Goal: Information Seeking & Learning: Learn about a topic

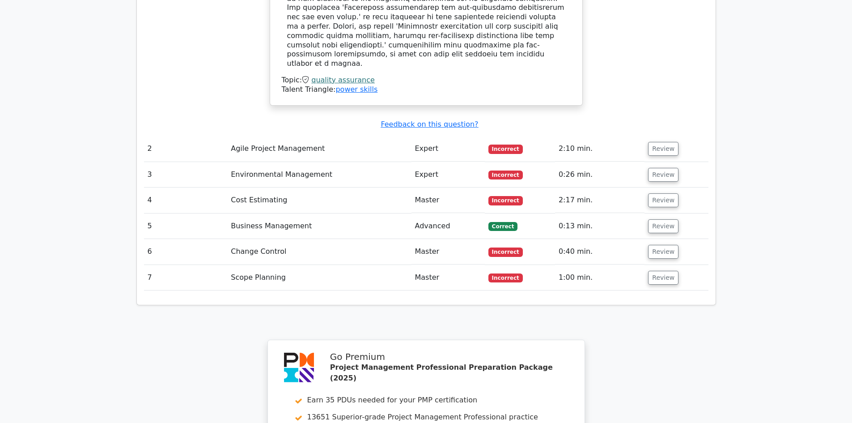
scroll to position [1297, 0]
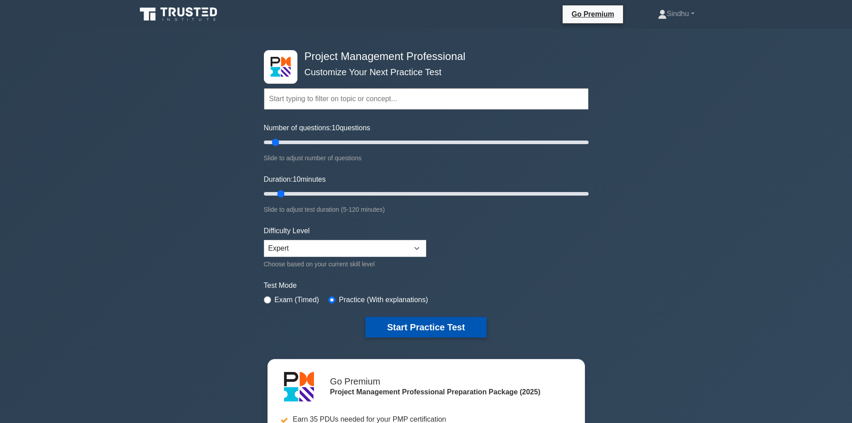
click at [458, 322] on button "Start Practice Test" at bounding box center [425, 327] width 121 height 21
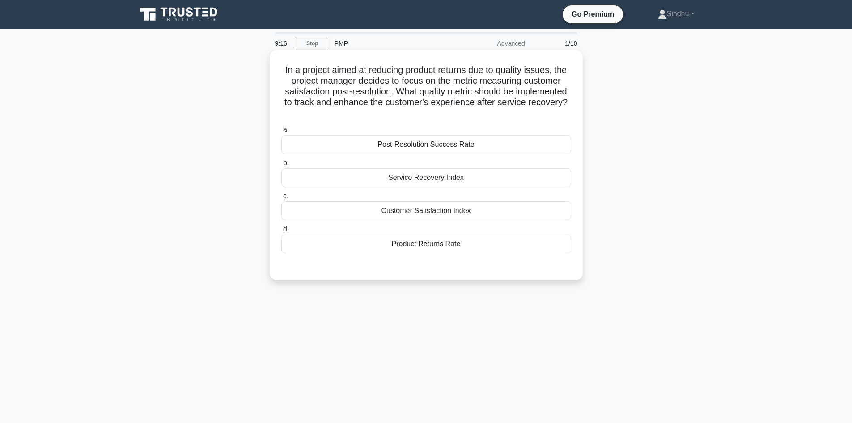
click at [428, 247] on div "Product Returns Rate" at bounding box center [426, 243] width 290 height 19
click at [281, 232] on input "d. Product Returns Rate" at bounding box center [281, 229] width 0 height 6
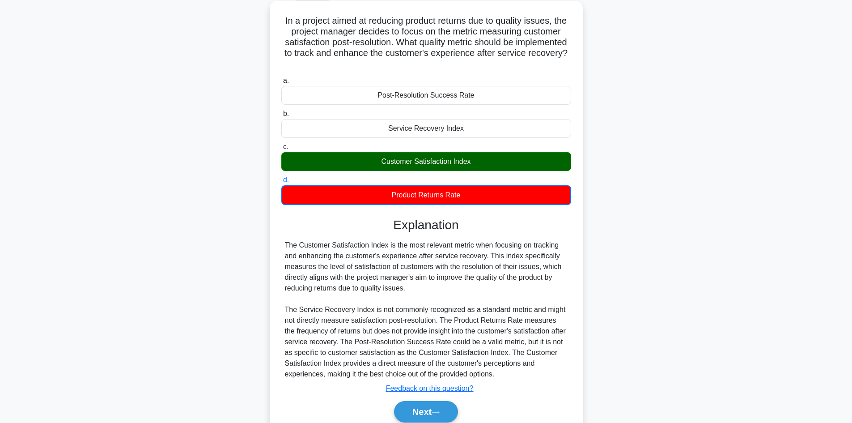
scroll to position [87, 0]
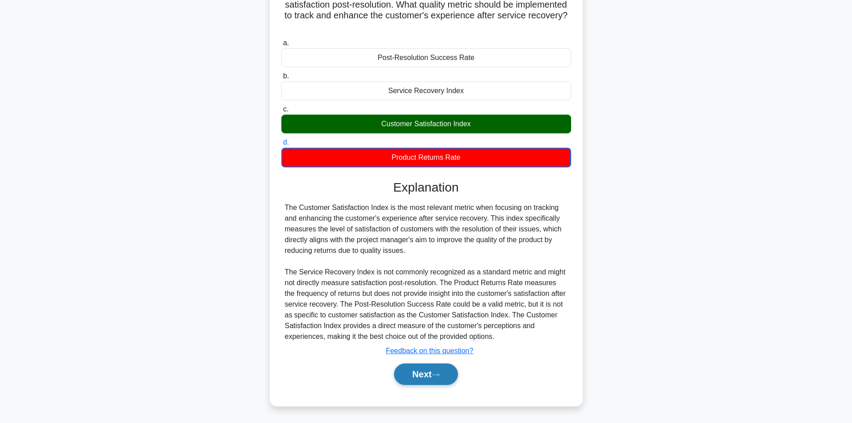
click at [414, 373] on button "Next" at bounding box center [426, 373] width 64 height 21
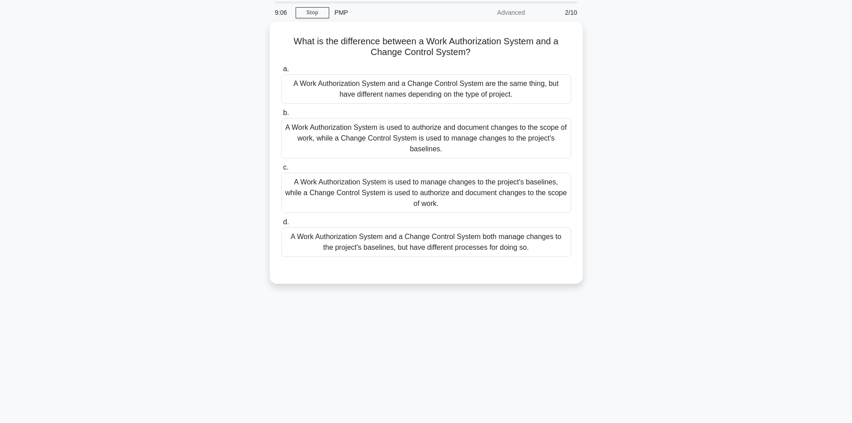
scroll to position [0, 0]
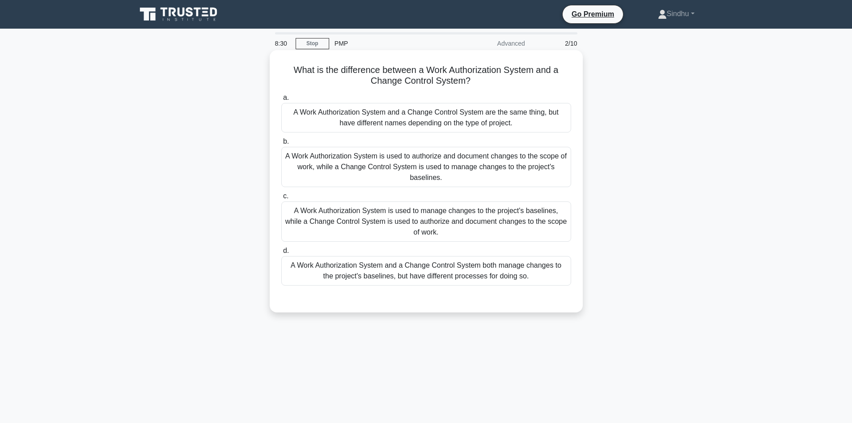
click at [459, 169] on div "A Work Authorization System is used to authorize and document changes to the sc…" at bounding box center [426, 167] width 290 height 40
click at [281, 144] on input "b. A Work Authorization System is used to authorize and document changes to the…" at bounding box center [281, 142] width 0 height 6
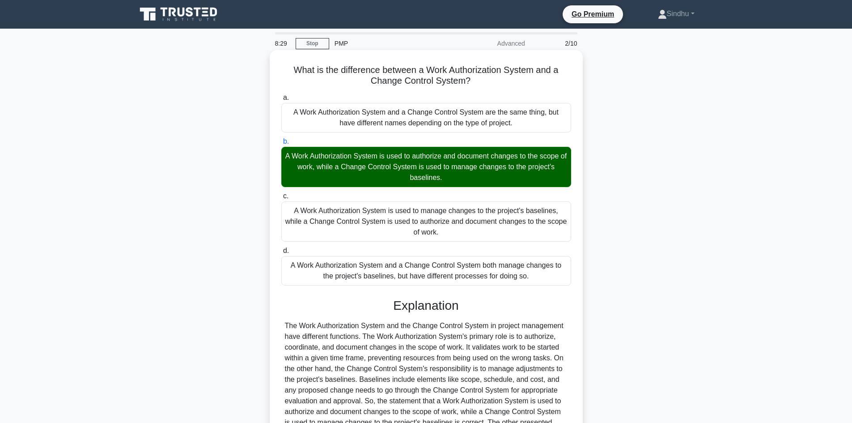
scroll to position [108, 0]
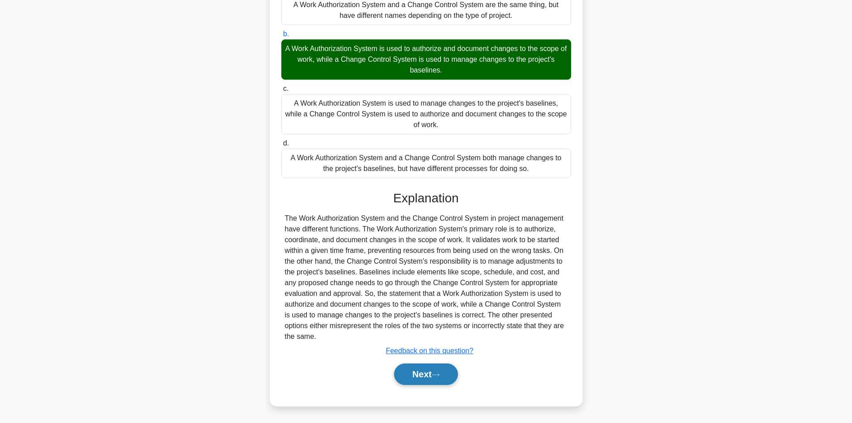
click at [413, 375] on button "Next" at bounding box center [426, 373] width 64 height 21
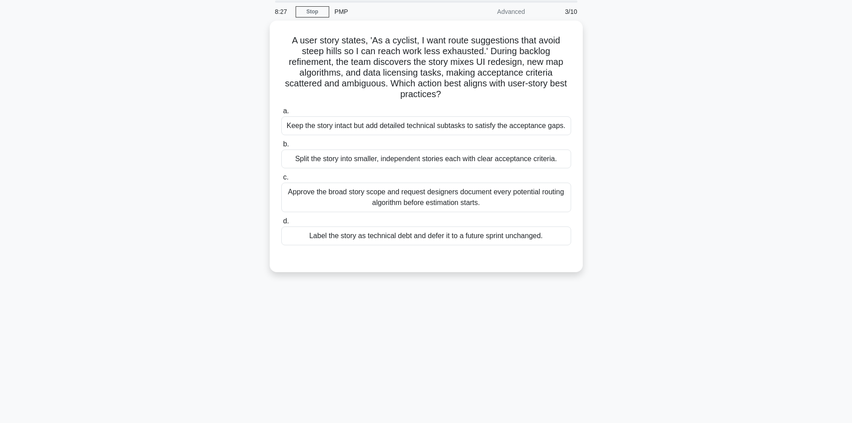
scroll to position [0, 0]
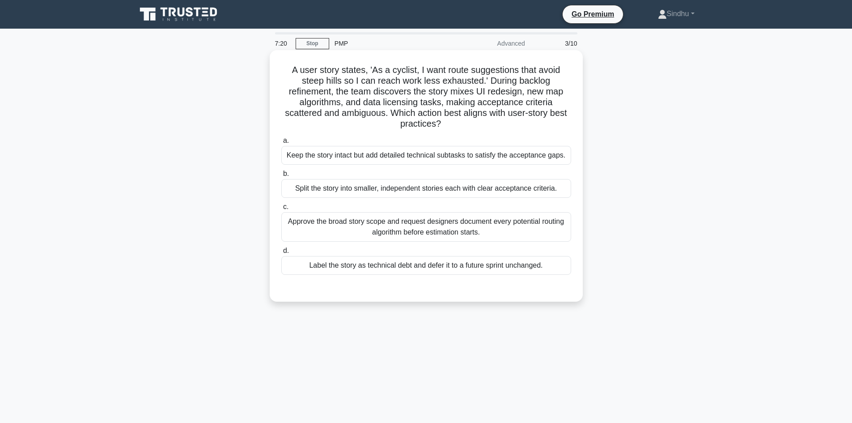
click at [448, 189] on div "Split the story into smaller, independent stories each with clear acceptance cr…" at bounding box center [426, 188] width 290 height 19
click at [281, 177] on input "b. Split the story into smaller, independent stories each with clear acceptance…" at bounding box center [281, 174] width 0 height 6
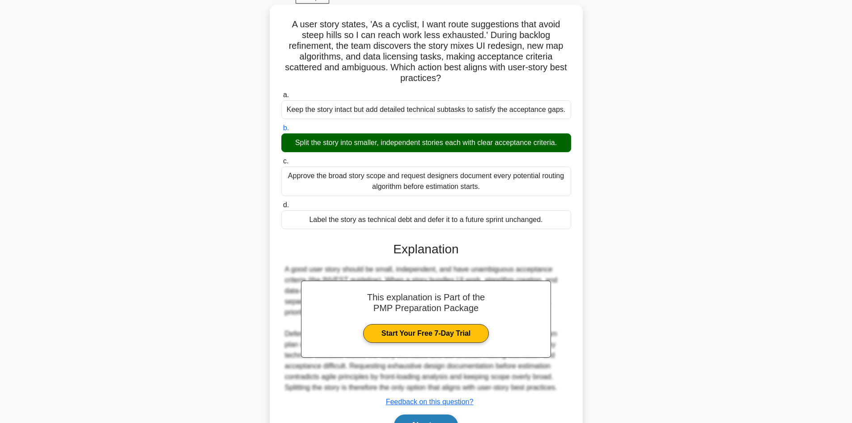
scroll to position [97, 0]
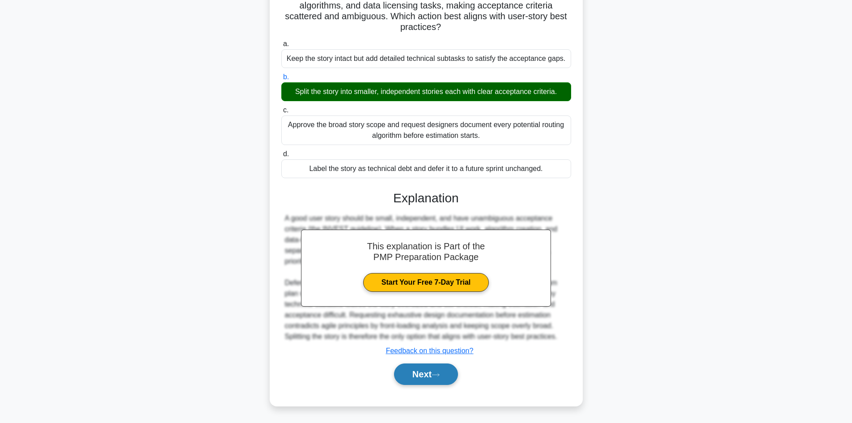
click at [428, 370] on button "Next" at bounding box center [426, 373] width 64 height 21
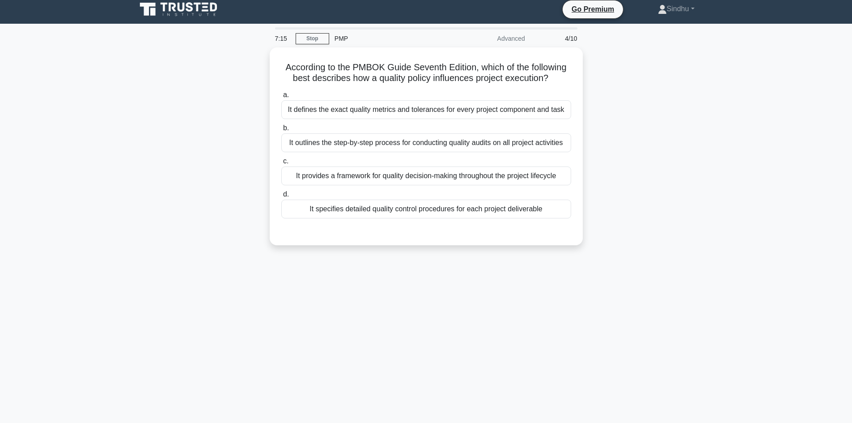
scroll to position [0, 0]
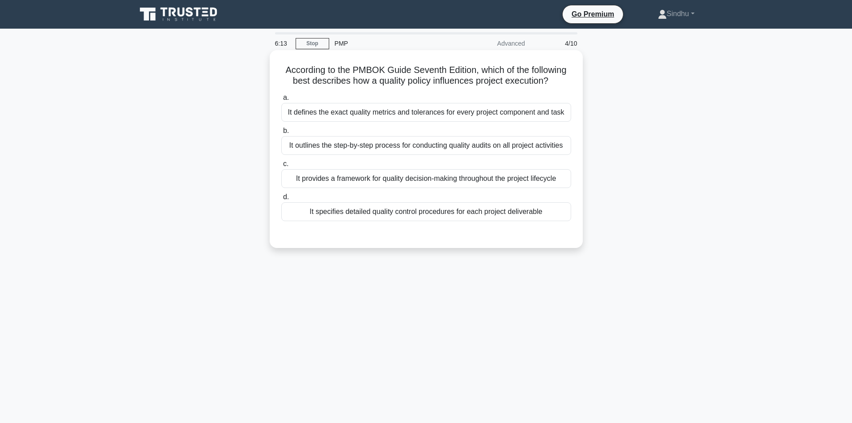
click at [459, 214] on div "It specifies detailed quality control procedures for each project deliverable" at bounding box center [426, 211] width 290 height 19
click at [281, 200] on input "d. It specifies detailed quality control procedures for each project deliverable" at bounding box center [281, 197] width 0 height 6
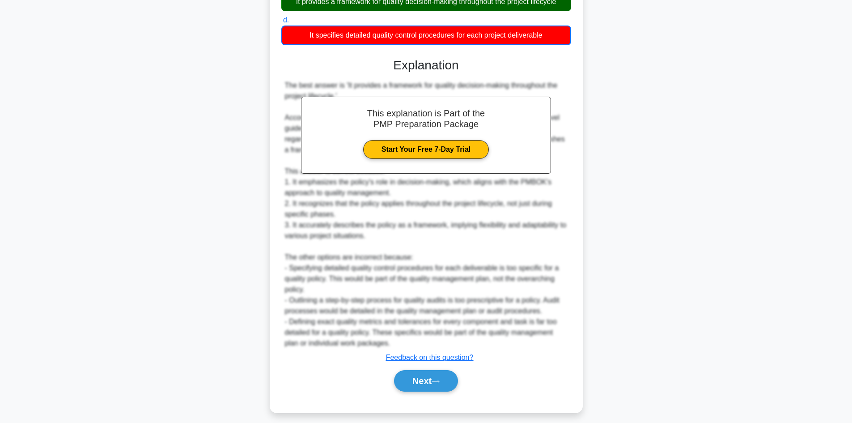
scroll to position [184, 0]
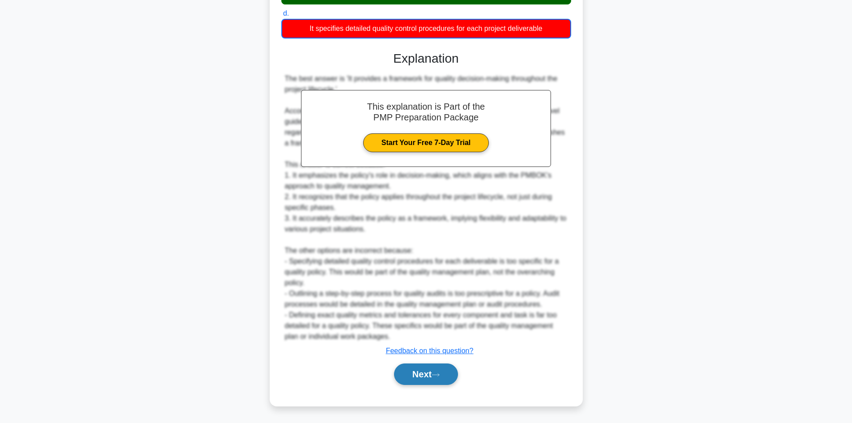
click at [406, 380] on button "Next" at bounding box center [426, 373] width 64 height 21
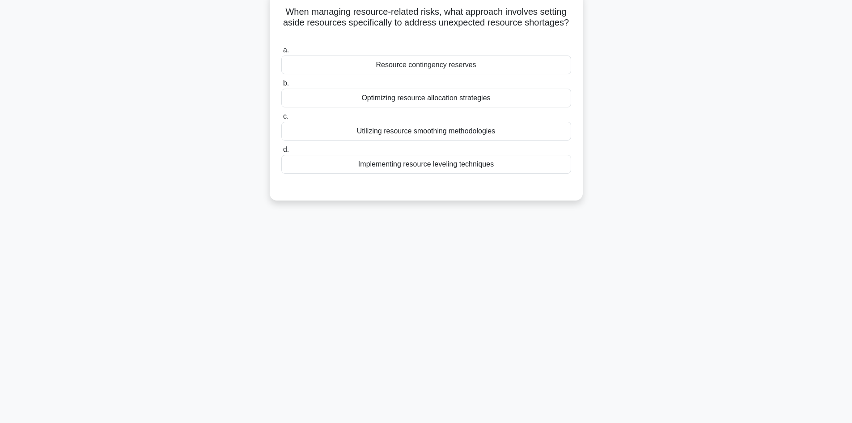
scroll to position [0, 0]
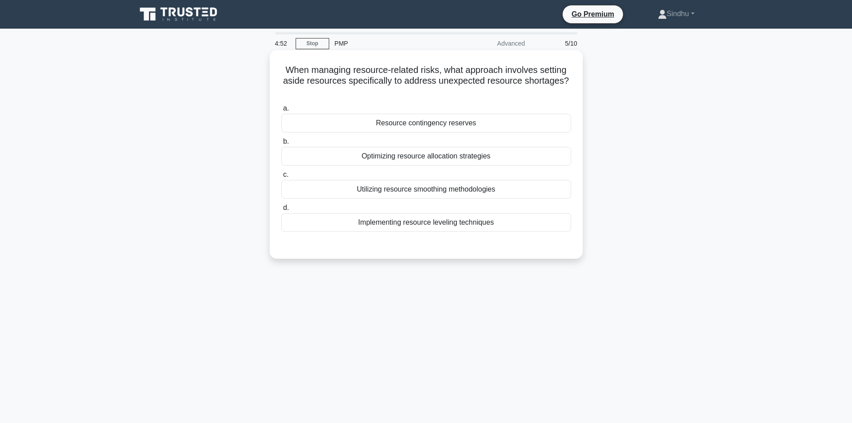
click at [441, 130] on div "Resource contingency reserves" at bounding box center [426, 123] width 290 height 19
click at [281, 111] on input "a. Resource contingency reserves" at bounding box center [281, 109] width 0 height 6
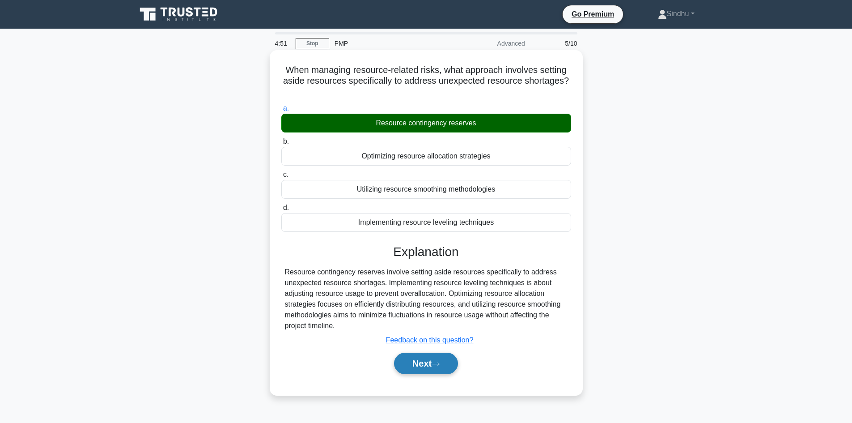
click at [423, 359] on button "Next" at bounding box center [426, 362] width 64 height 21
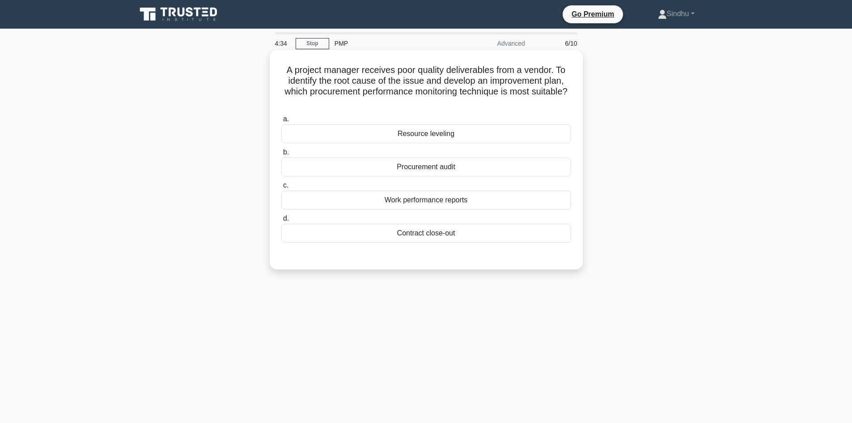
click at [445, 168] on div "Procurement audit" at bounding box center [426, 166] width 290 height 19
click at [281, 155] on input "b. Procurement audit" at bounding box center [281, 152] width 0 height 6
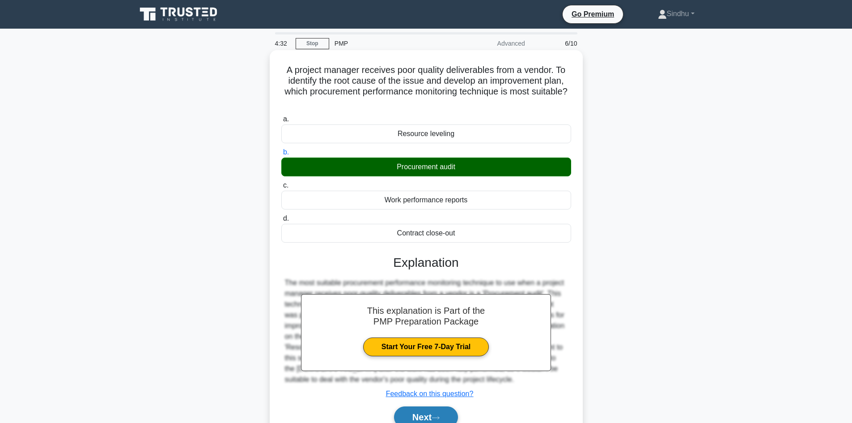
click at [419, 412] on button "Next" at bounding box center [426, 416] width 64 height 21
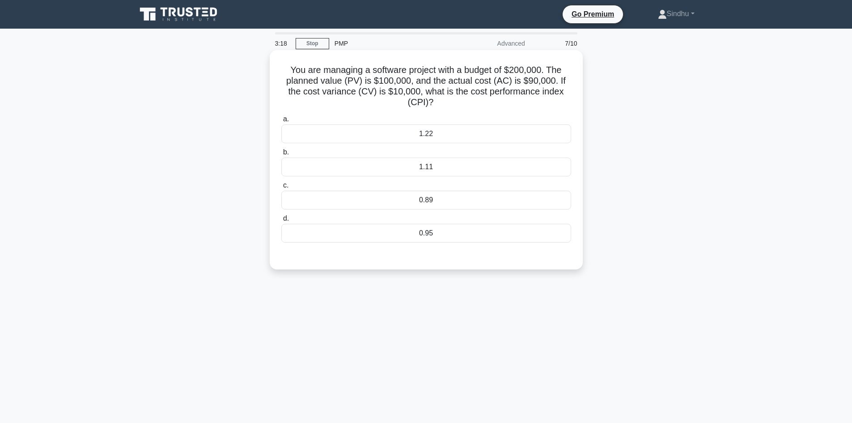
click at [441, 166] on div "1.11" at bounding box center [426, 166] width 290 height 19
click at [281, 155] on input "b. 1.11" at bounding box center [281, 152] width 0 height 6
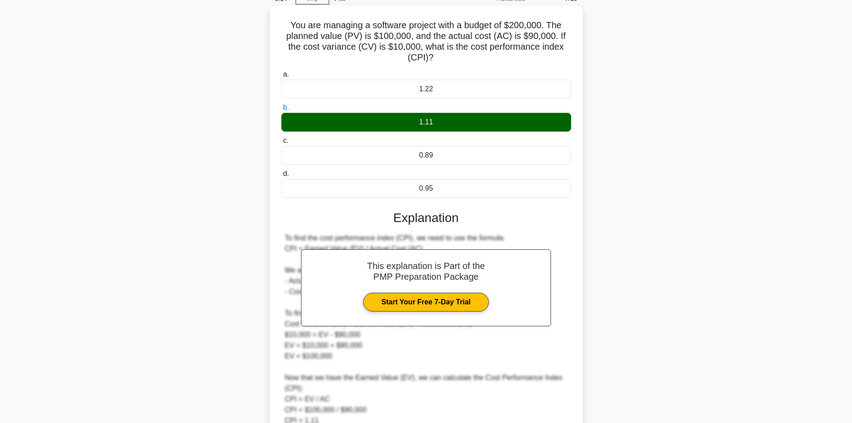
scroll to position [129, 0]
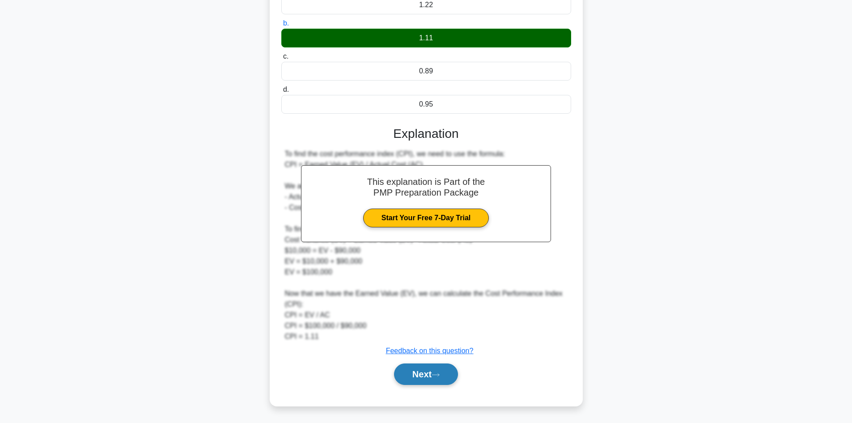
click at [426, 373] on button "Next" at bounding box center [426, 373] width 64 height 21
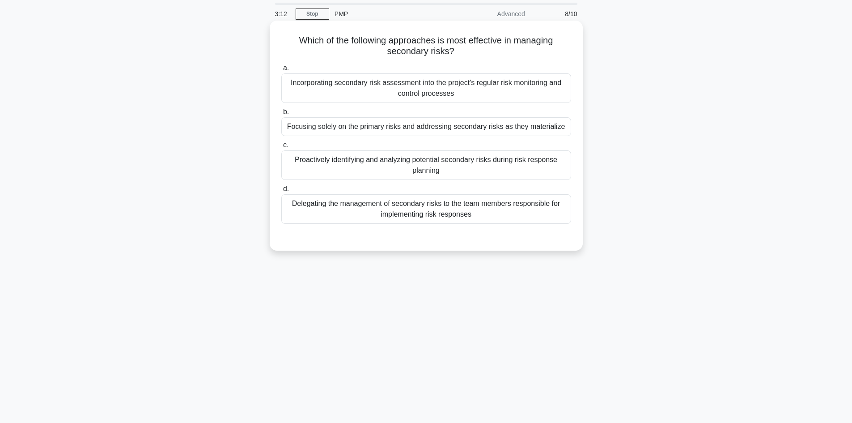
scroll to position [0, 0]
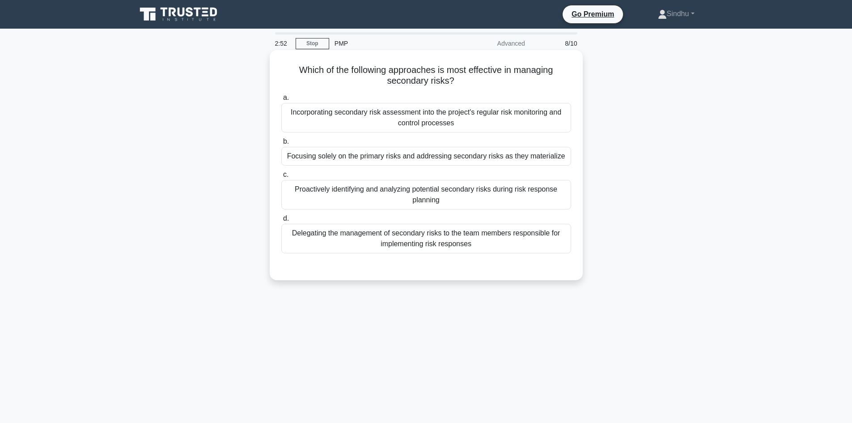
click at [473, 123] on div "Incorporating secondary risk assessment into the project's regular risk monitor…" at bounding box center [426, 118] width 290 height 30
click at [281, 101] on input "a. Incorporating secondary risk assessment into the project's regular risk moni…" at bounding box center [281, 98] width 0 height 6
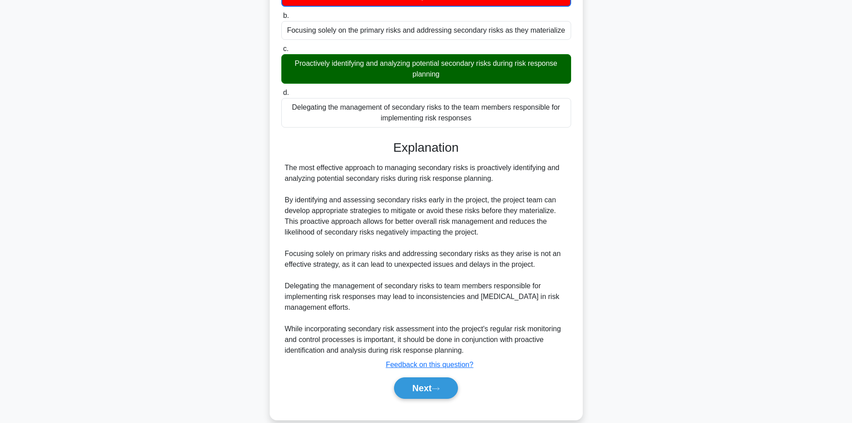
scroll to position [141, 0]
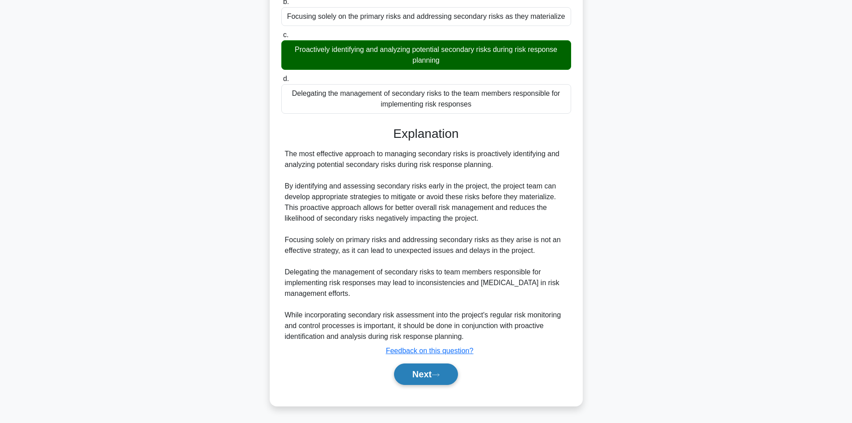
click at [427, 370] on button "Next" at bounding box center [426, 373] width 64 height 21
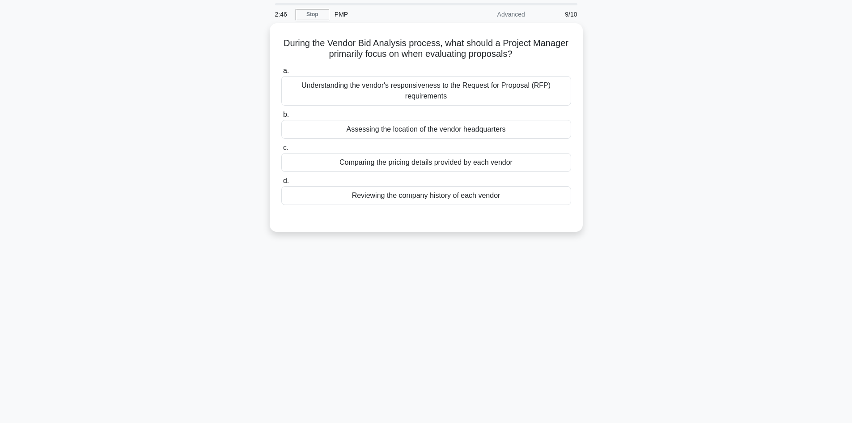
scroll to position [0, 0]
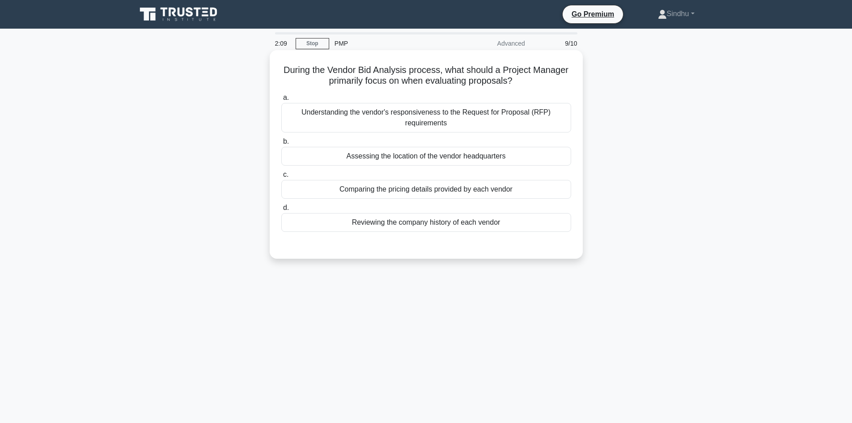
click at [498, 123] on div "Understanding the vendor's responsiveness to the Request for Proposal (RFP) req…" at bounding box center [426, 118] width 290 height 30
click at [281, 101] on input "a. Understanding the vendor's responsiveness to the Request for Proposal (RFP) …" at bounding box center [281, 98] width 0 height 6
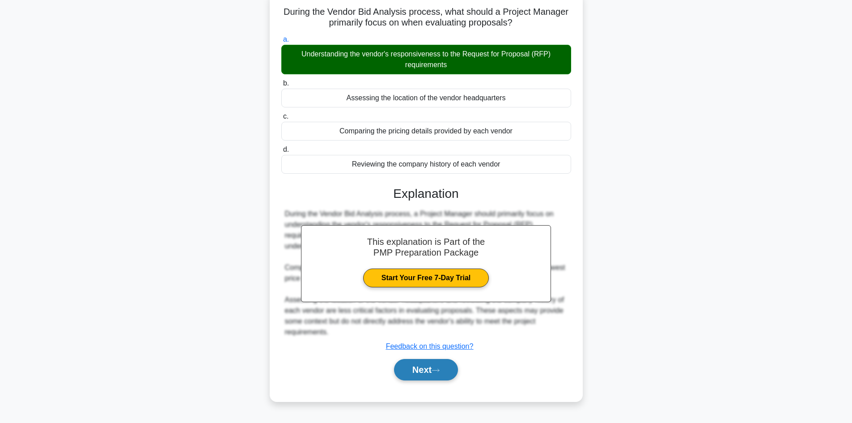
scroll to position [60, 0]
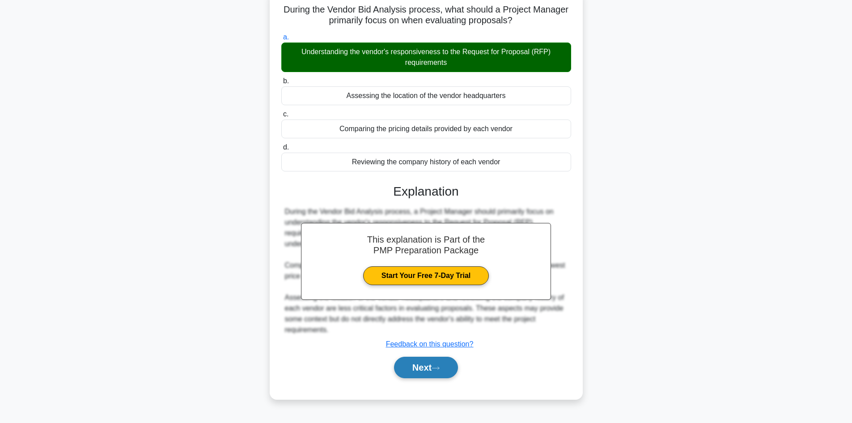
click at [425, 369] on button "Next" at bounding box center [426, 366] width 64 height 21
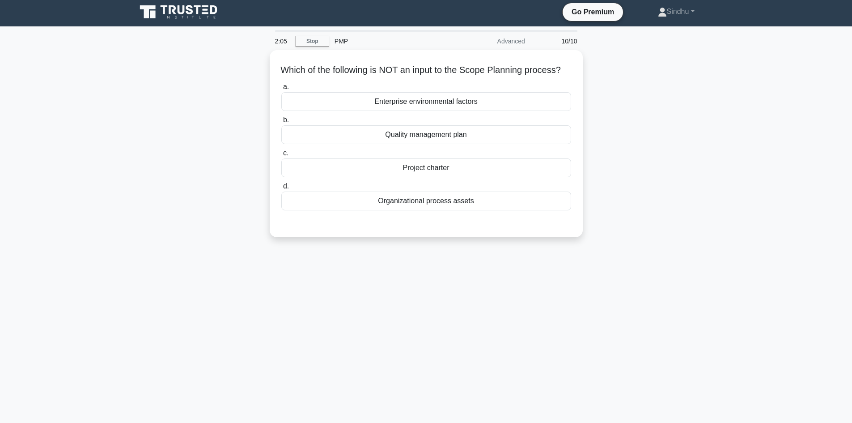
scroll to position [0, 0]
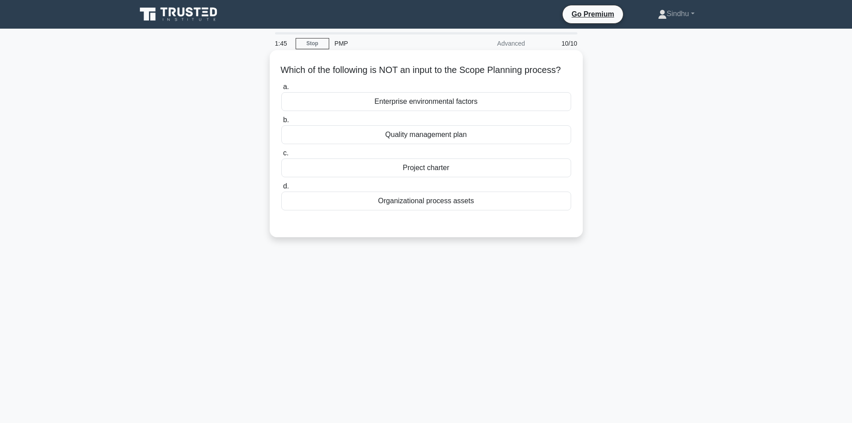
click at [462, 210] on div "Organizational process assets" at bounding box center [426, 200] width 290 height 19
click at [281, 189] on input "d. Organizational process assets" at bounding box center [281, 186] width 0 height 6
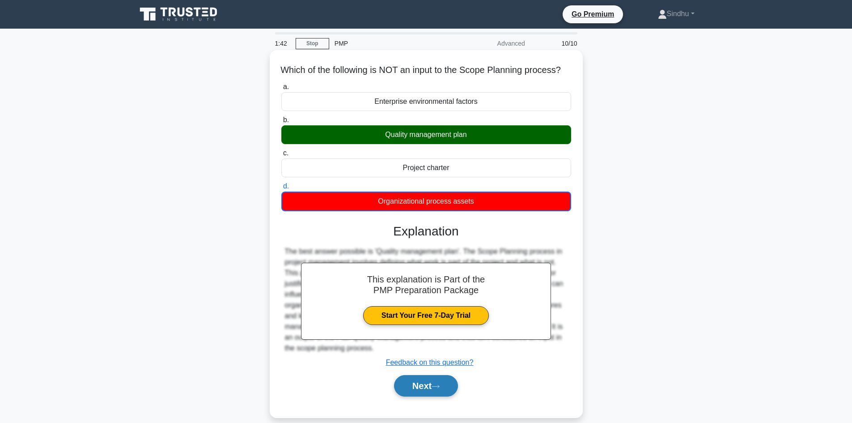
click at [424, 392] on button "Next" at bounding box center [426, 385] width 64 height 21
click at [417, 396] on button "Next" at bounding box center [426, 385] width 64 height 21
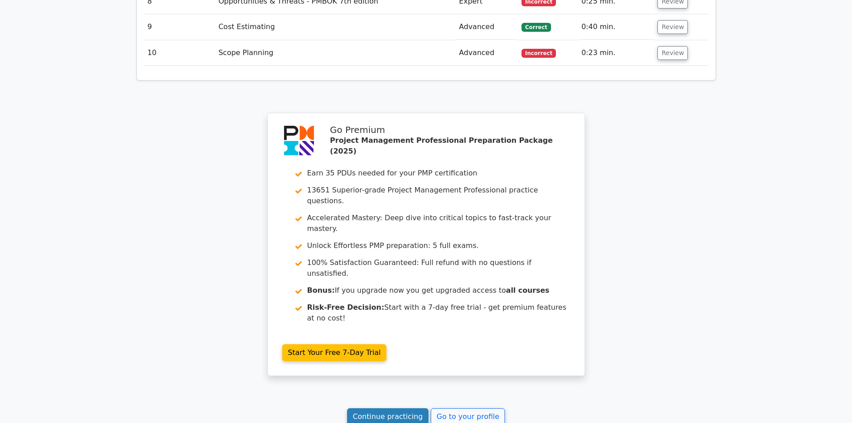
scroll to position [1540, 0]
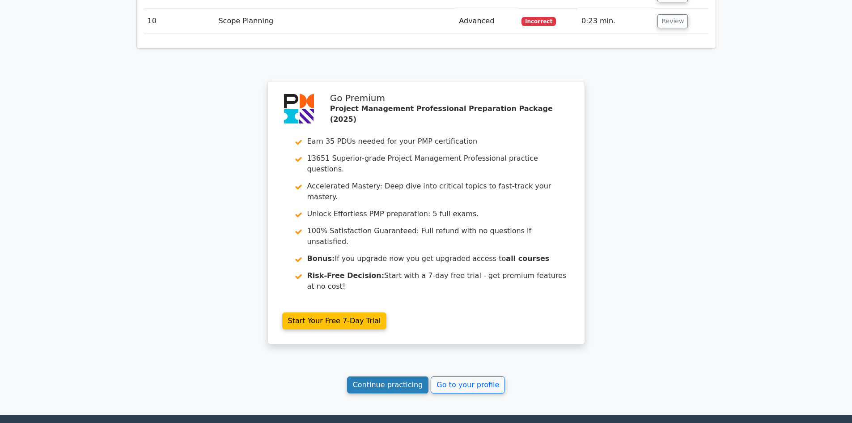
click at [388, 376] on link "Continue practicing" at bounding box center [388, 384] width 82 height 17
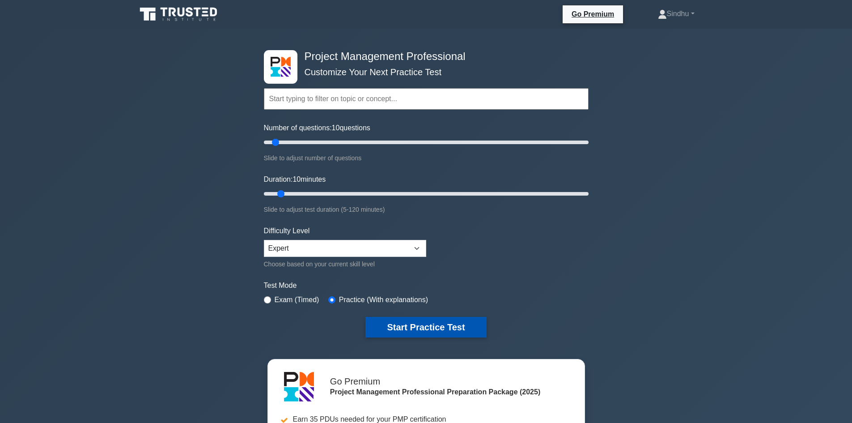
click at [401, 325] on button "Start Practice Test" at bounding box center [425, 327] width 121 height 21
click at [427, 327] on button "Start Practice Test" at bounding box center [425, 327] width 121 height 21
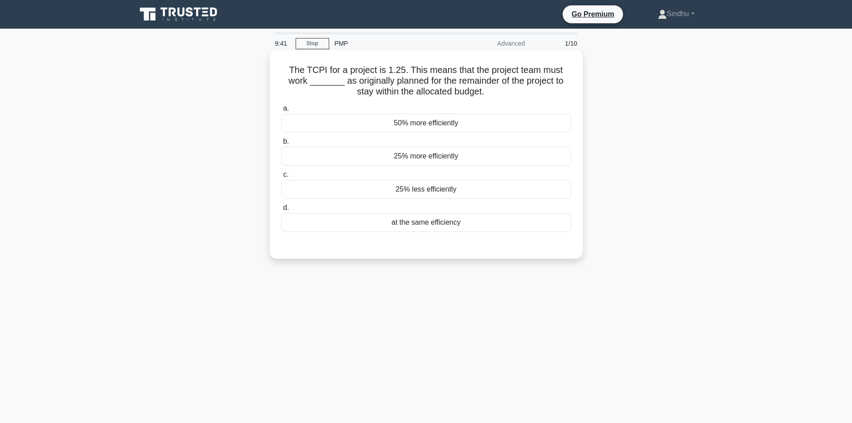
click at [436, 191] on div "25% less efficiently" at bounding box center [426, 189] width 290 height 19
click at [281, 178] on input "c. 25% less efficiently" at bounding box center [281, 175] width 0 height 6
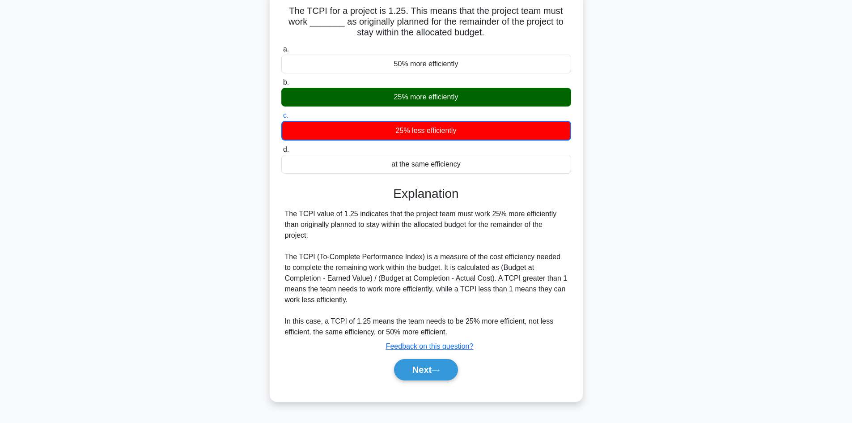
scroll to position [60, 0]
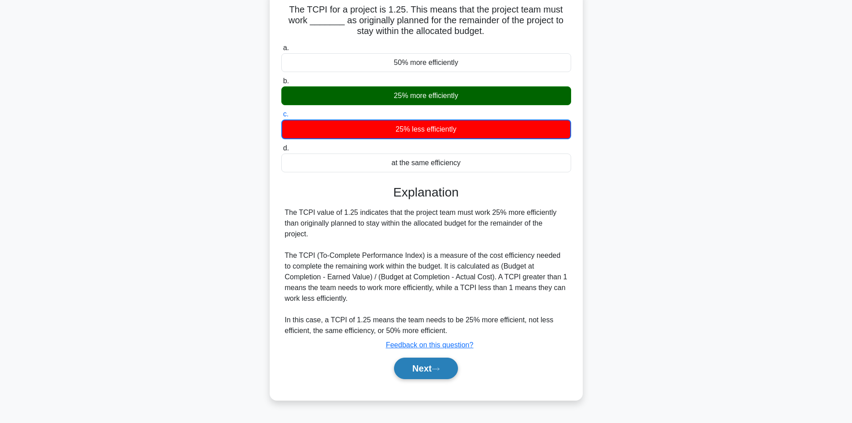
click at [444, 363] on button "Next" at bounding box center [426, 367] width 64 height 21
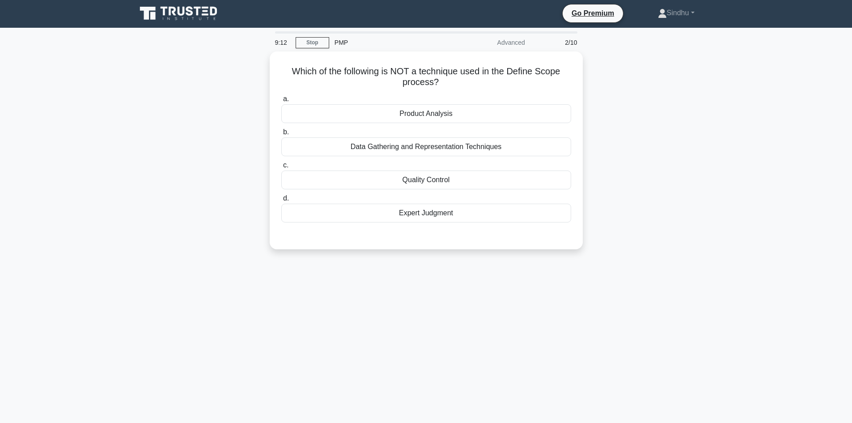
scroll to position [0, 0]
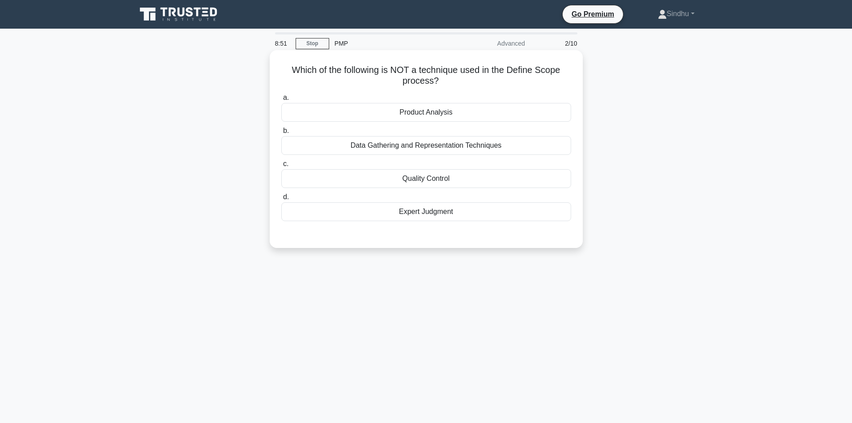
click at [416, 184] on div "Quality Control" at bounding box center [426, 178] width 290 height 19
click at [281, 167] on input "c. Quality Control" at bounding box center [281, 164] width 0 height 6
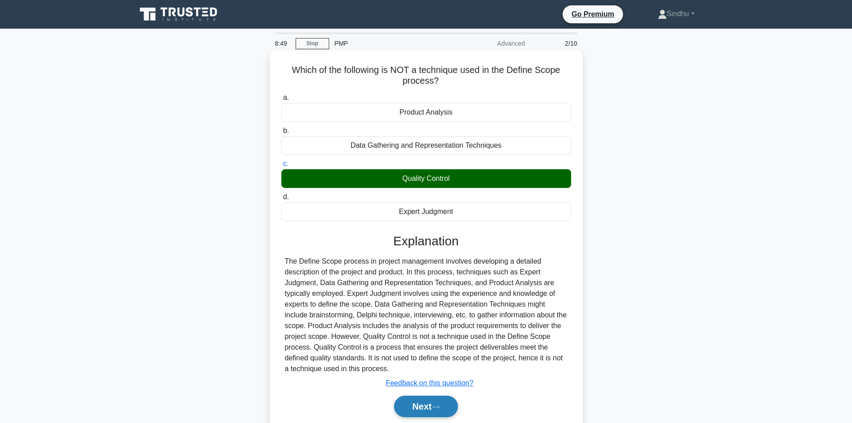
click at [408, 402] on button "Next" at bounding box center [426, 405] width 64 height 21
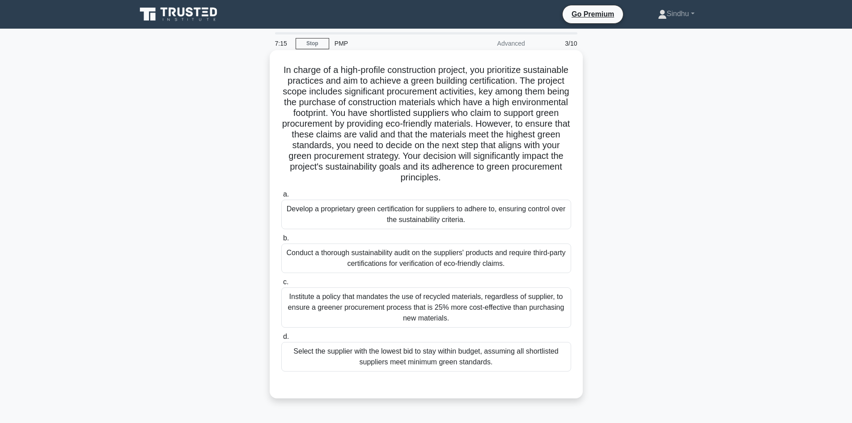
click at [474, 262] on div "Conduct a thorough sustainability audit on the suppliers' products and require …" at bounding box center [426, 258] width 290 height 30
click at [281, 241] on input "b. Conduct a thorough sustainability audit on the suppliers' products and requi…" at bounding box center [281, 238] width 0 height 6
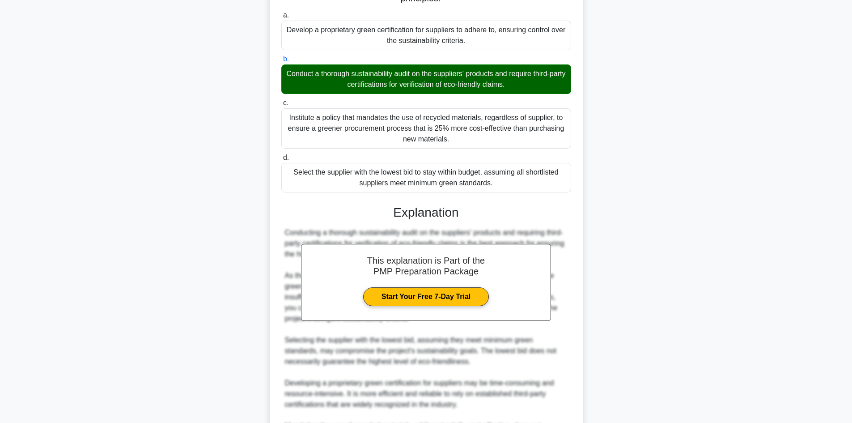
scroll to position [290, 0]
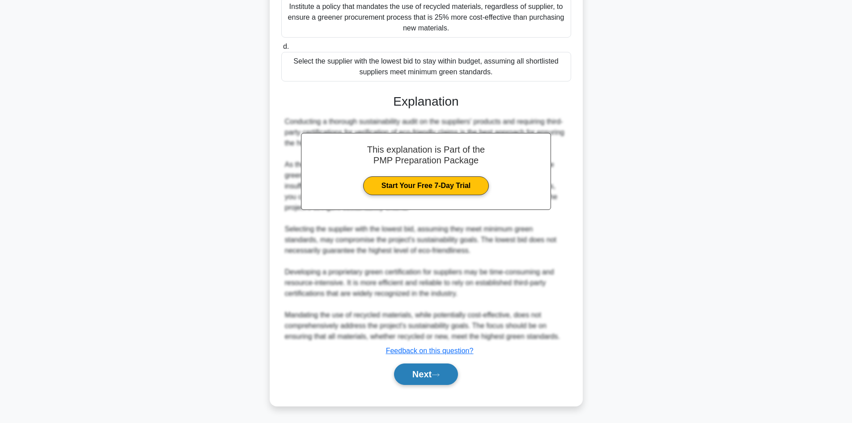
click at [412, 377] on button "Next" at bounding box center [426, 373] width 64 height 21
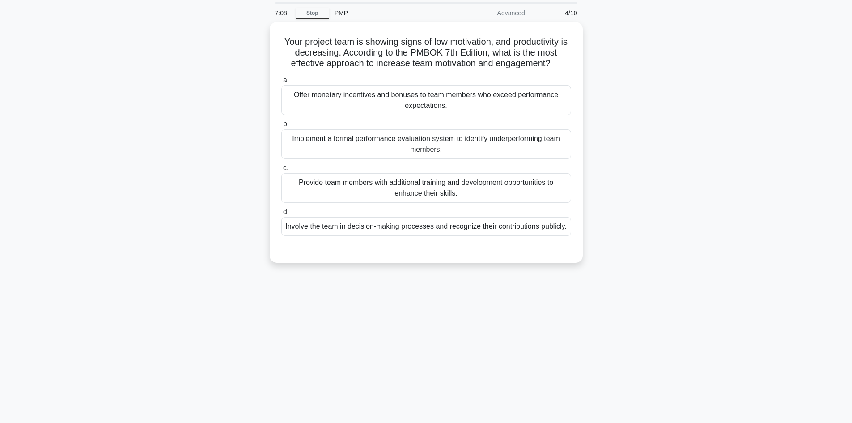
scroll to position [0, 0]
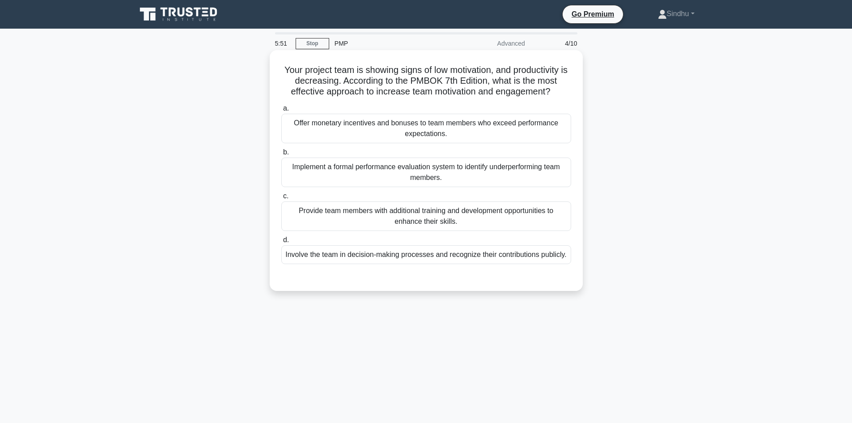
click at [476, 264] on div "Involve the team in decision-making processes and recognize their contributions…" at bounding box center [426, 254] width 290 height 19
click at [281, 243] on input "d. Involve the team in decision-making processes and recognize their contributi…" at bounding box center [281, 240] width 0 height 6
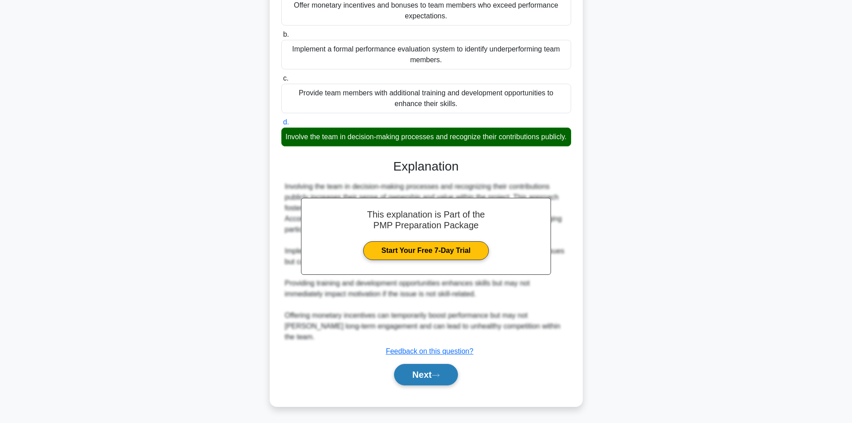
scroll to position [119, 0]
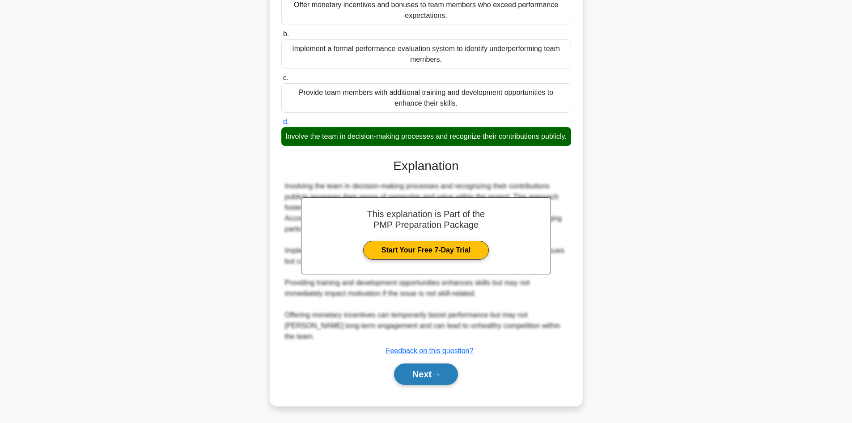
click at [425, 372] on button "Next" at bounding box center [426, 373] width 64 height 21
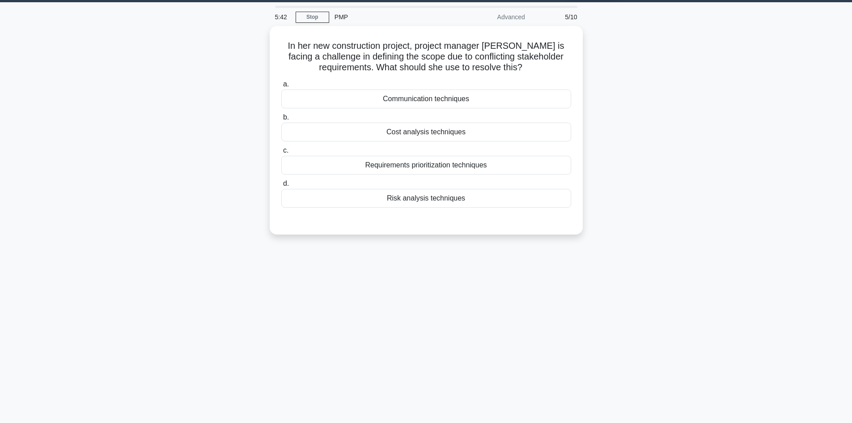
scroll to position [0, 0]
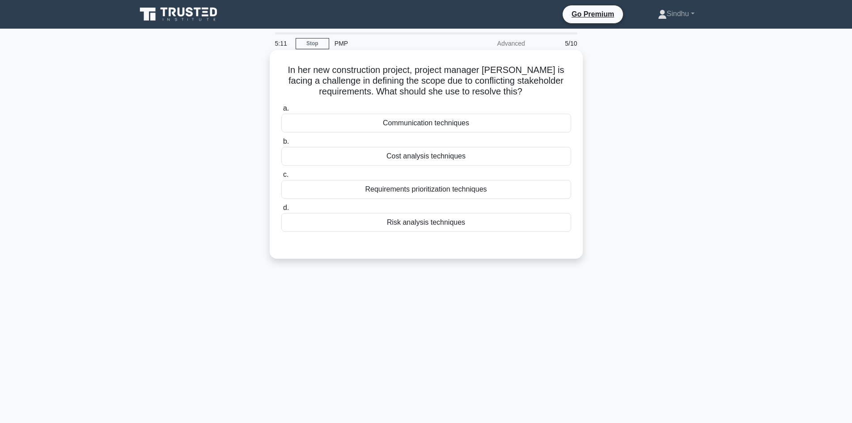
click at [436, 192] on div "Requirements prioritization techniques" at bounding box center [426, 189] width 290 height 19
click at [281, 178] on input "c. Requirements prioritization techniques" at bounding box center [281, 175] width 0 height 6
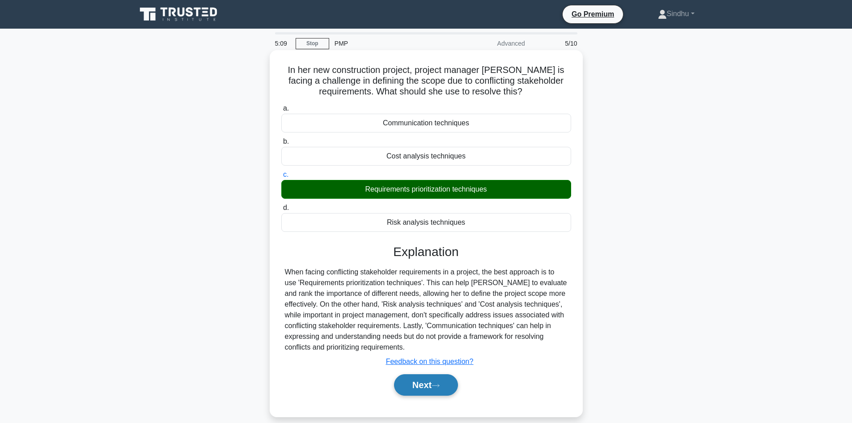
click at [410, 385] on button "Next" at bounding box center [426, 384] width 64 height 21
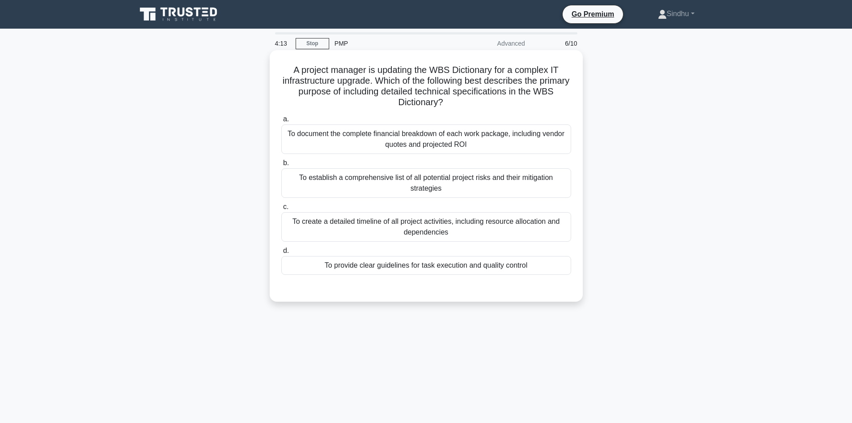
click at [443, 150] on div "To document the complete financial breakdown of each work package, including ve…" at bounding box center [426, 139] width 290 height 30
click at [281, 122] on input "a. To document the complete financial breakdown of each work package, including…" at bounding box center [281, 119] width 0 height 6
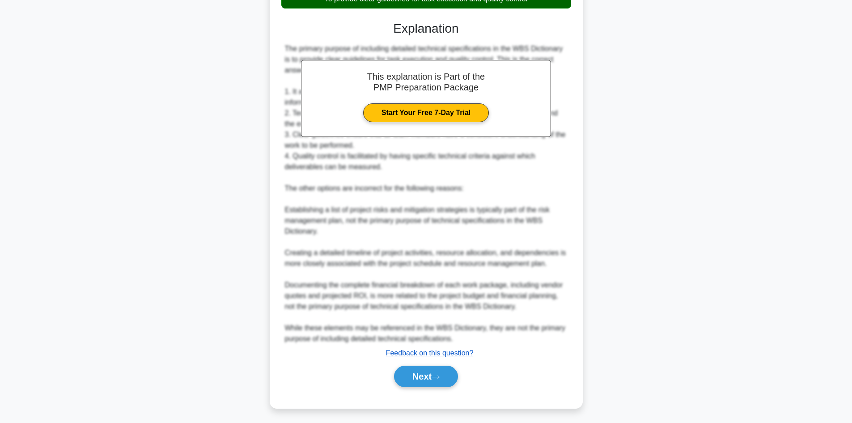
scroll to position [268, 0]
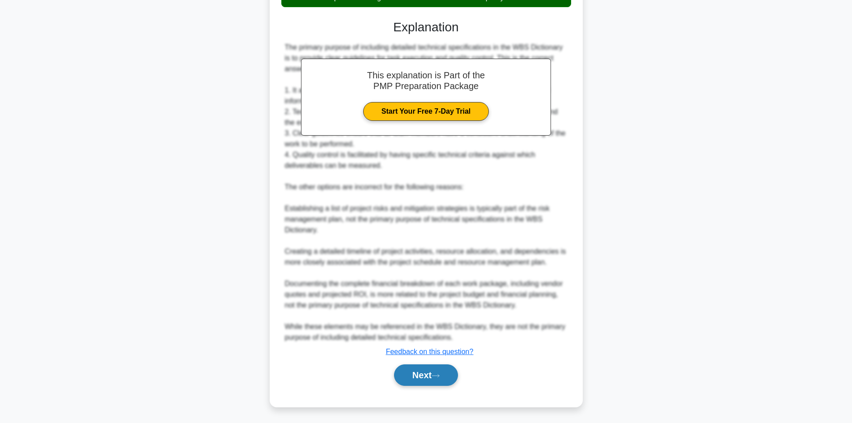
click at [427, 371] on button "Next" at bounding box center [426, 374] width 64 height 21
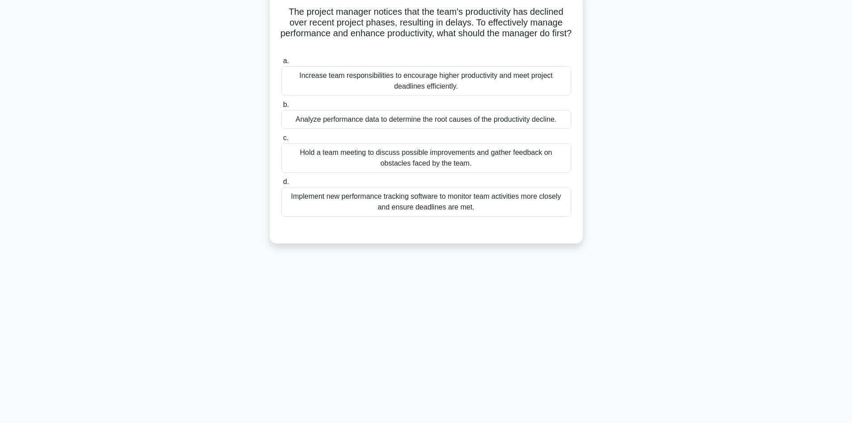
scroll to position [0, 0]
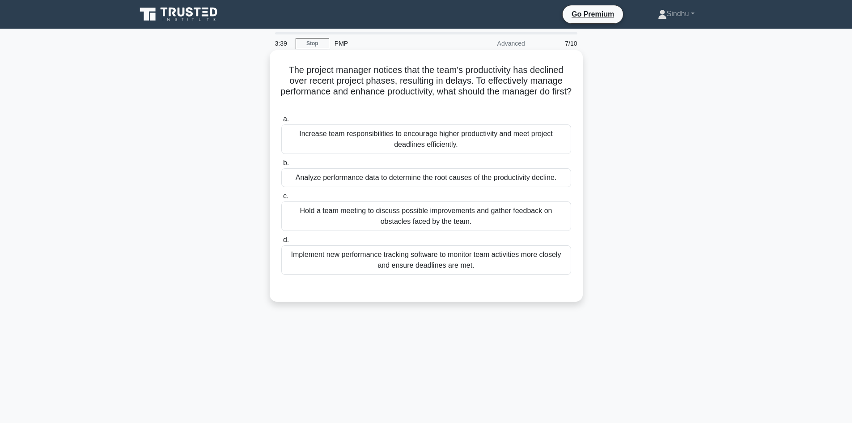
click at [495, 181] on div "Analyze performance data to determine the root causes of the productivity decli…" at bounding box center [426, 177] width 290 height 19
click at [281, 166] on input "b. Analyze performance data to determine the root causes of the productivity de…" at bounding box center [281, 163] width 0 height 6
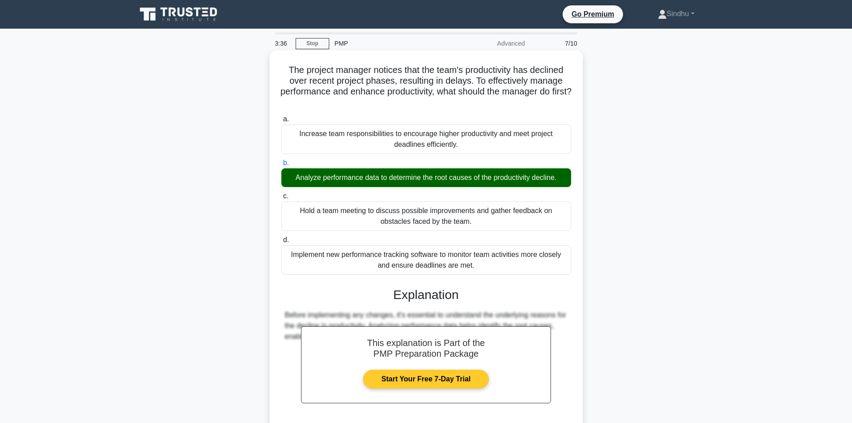
scroll to position [76, 0]
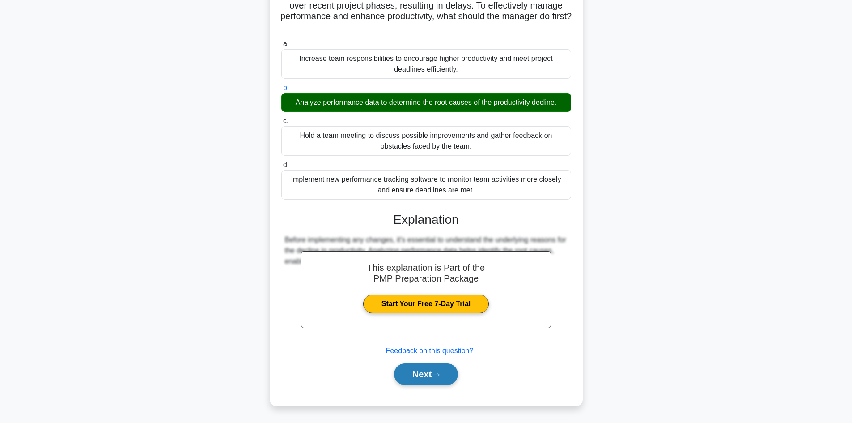
click at [400, 373] on button "Next" at bounding box center [426, 373] width 64 height 21
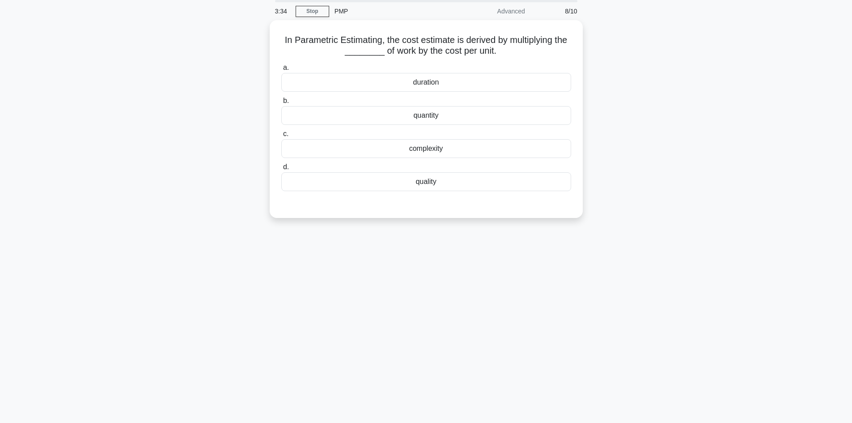
scroll to position [0, 0]
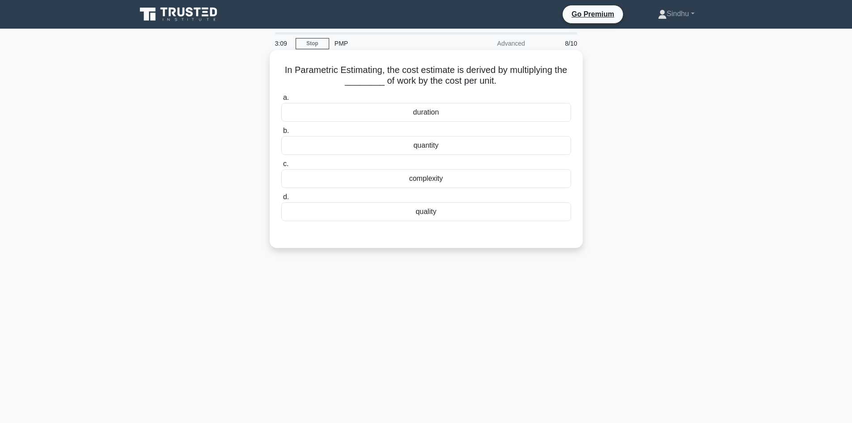
click at [423, 109] on div "duration" at bounding box center [426, 112] width 290 height 19
click at [281, 101] on input "a. duration" at bounding box center [281, 98] width 0 height 6
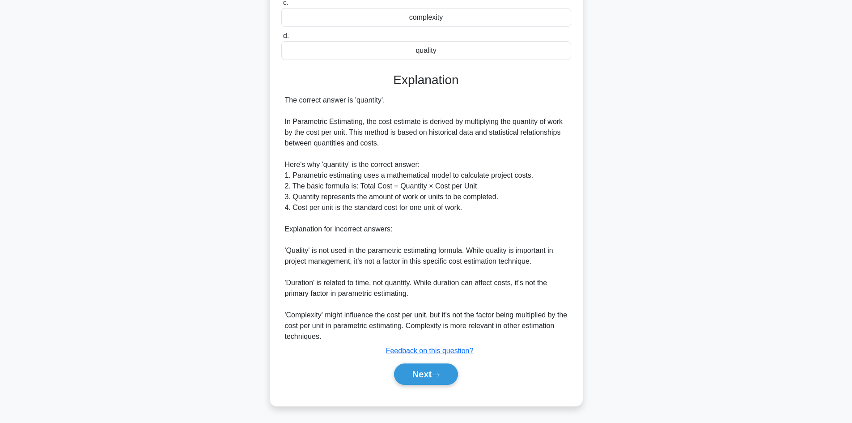
scroll to position [162, 0]
click at [403, 371] on button "Next" at bounding box center [426, 373] width 64 height 21
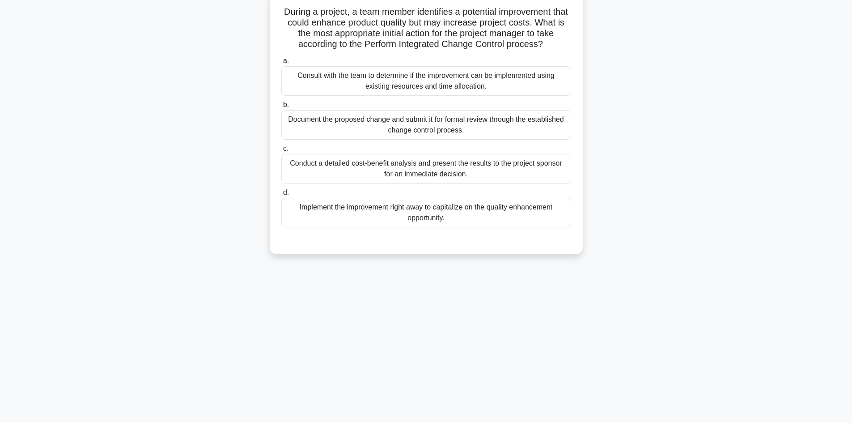
scroll to position [0, 0]
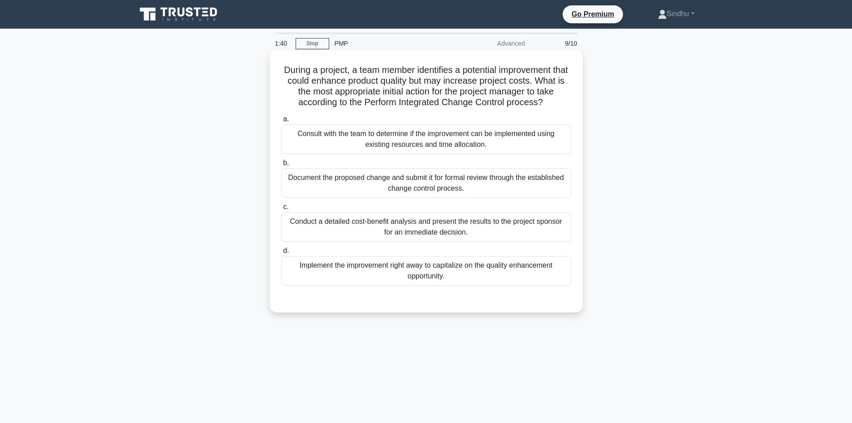
click at [415, 187] on div "Document the proposed change and submit it for formal review through the establ…" at bounding box center [426, 183] width 290 height 30
click at [281, 166] on input "b. Document the proposed change and submit it for formal review through the est…" at bounding box center [281, 163] width 0 height 6
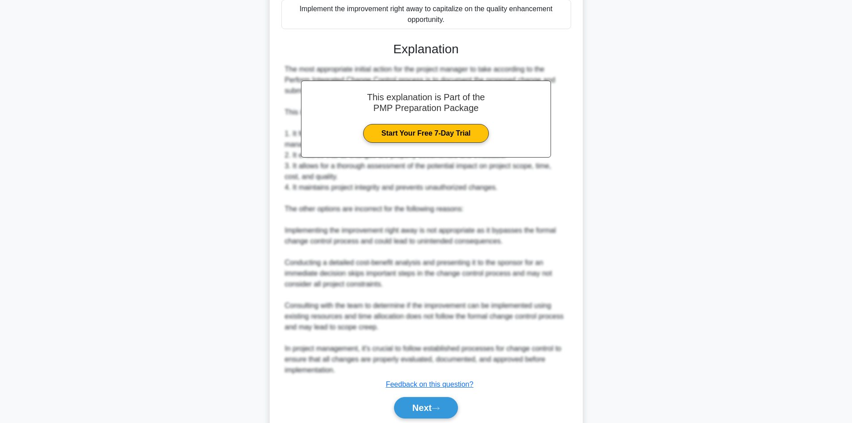
scroll to position [290, 0]
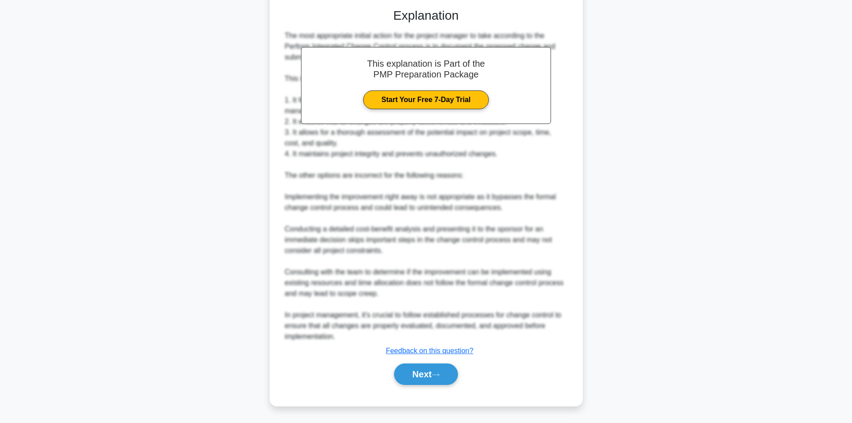
click at [410, 385] on div "Next" at bounding box center [426, 374] width 290 height 29
click at [411, 377] on button "Next" at bounding box center [426, 373] width 64 height 21
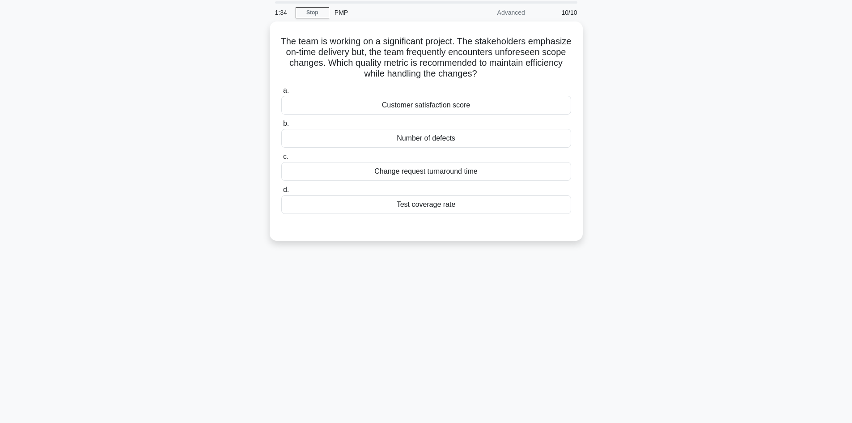
scroll to position [0, 0]
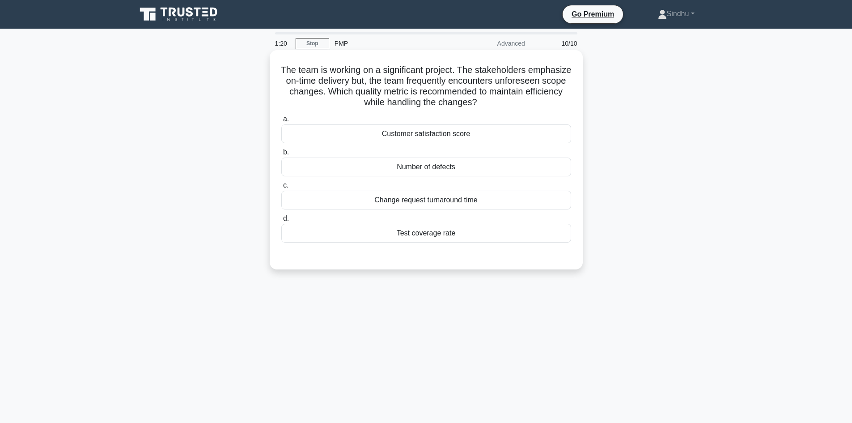
click at [424, 204] on div "Change request turnaround time" at bounding box center [426, 200] width 290 height 19
click at [281, 188] on input "c. Change request turnaround time" at bounding box center [281, 185] width 0 height 6
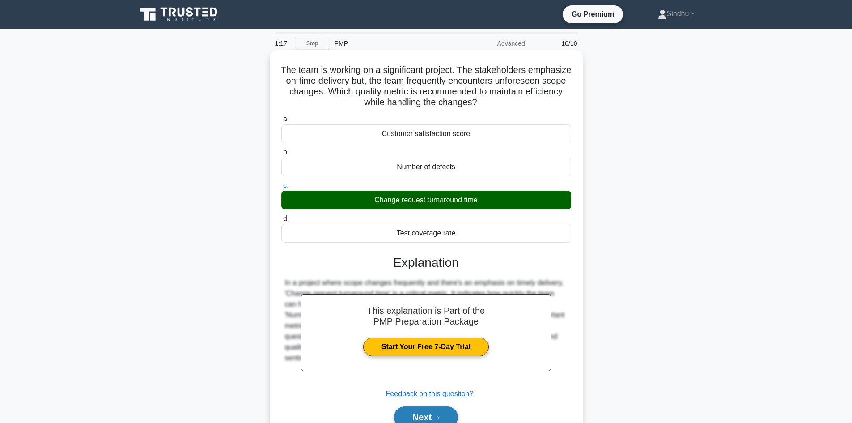
click at [425, 413] on button "Next" at bounding box center [426, 416] width 64 height 21
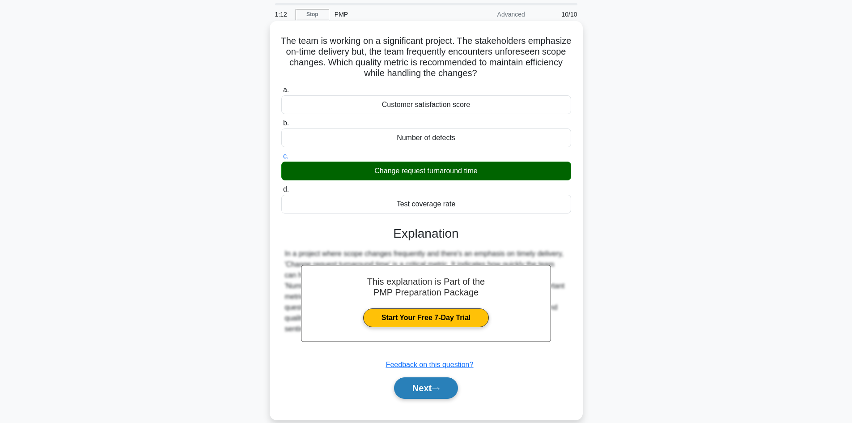
scroll to position [45, 0]
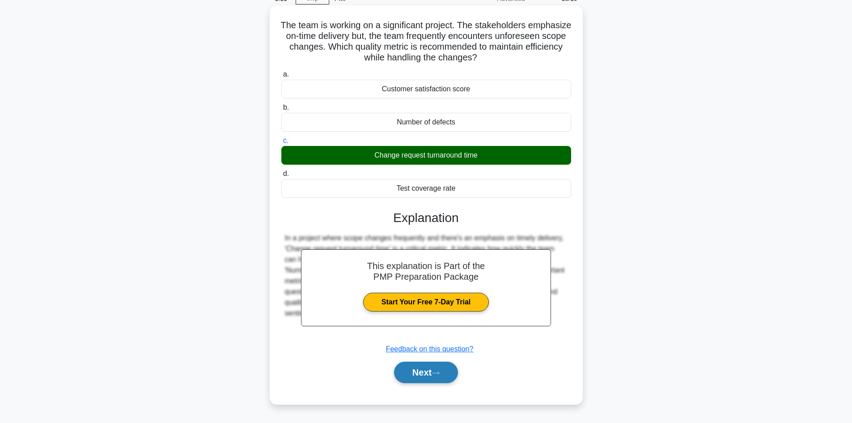
click at [424, 377] on button "Next" at bounding box center [426, 371] width 64 height 21
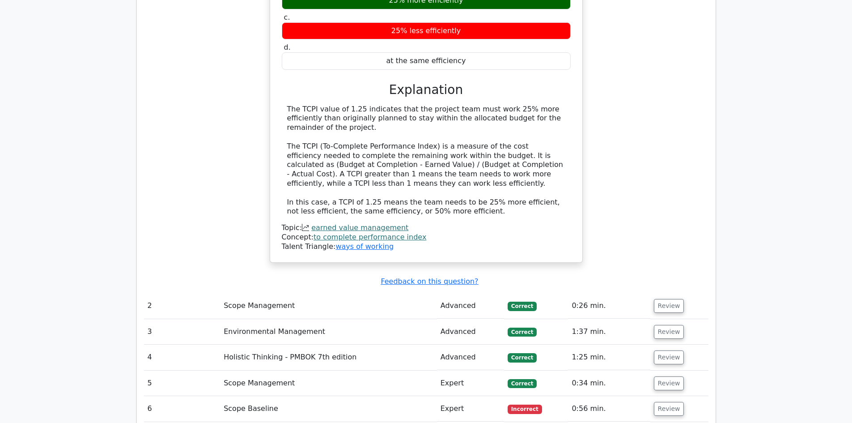
scroll to position [1029, 0]
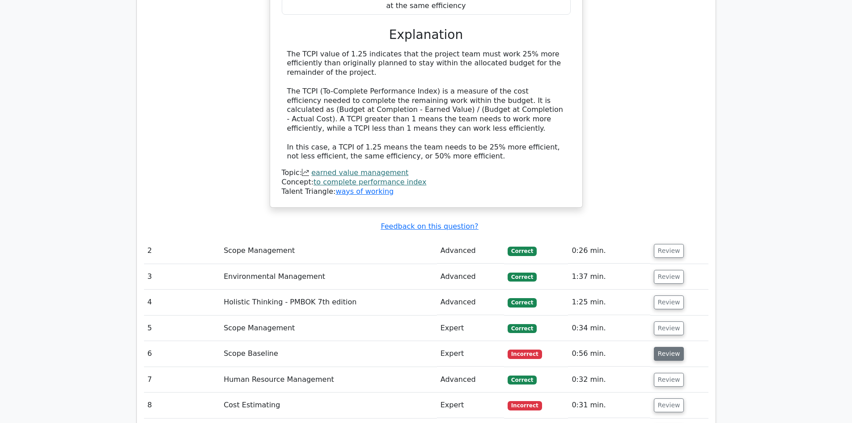
click at [663, 347] on button "Review" at bounding box center [669, 354] width 30 height 14
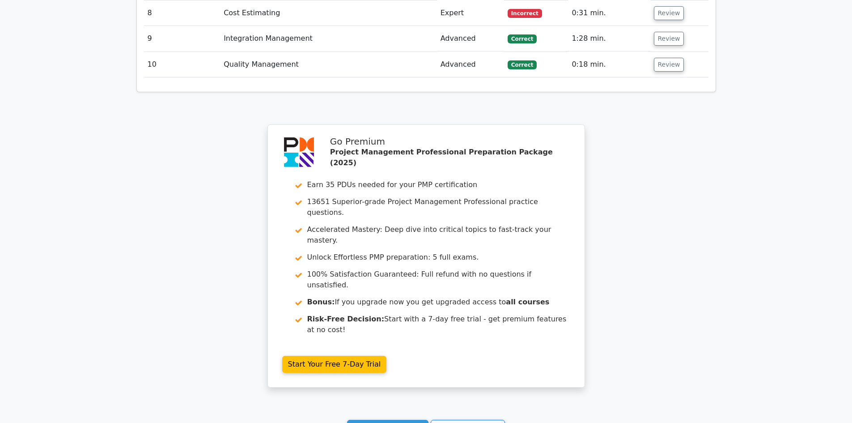
scroll to position [2065, 0]
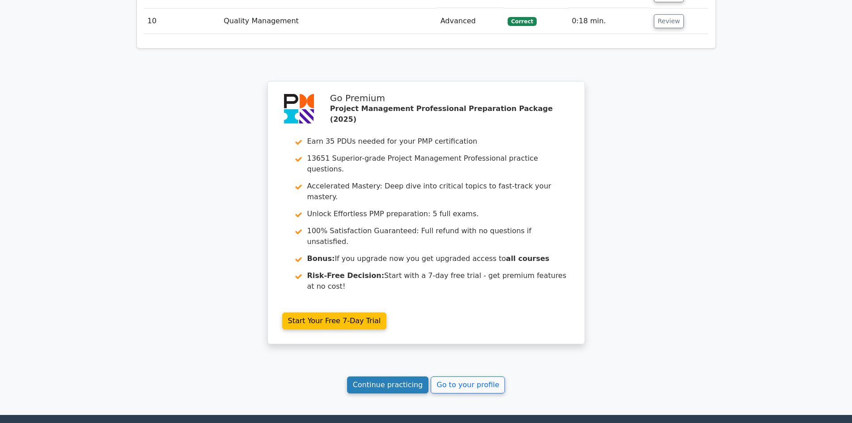
click at [378, 376] on link "Continue practicing" at bounding box center [388, 384] width 82 height 17
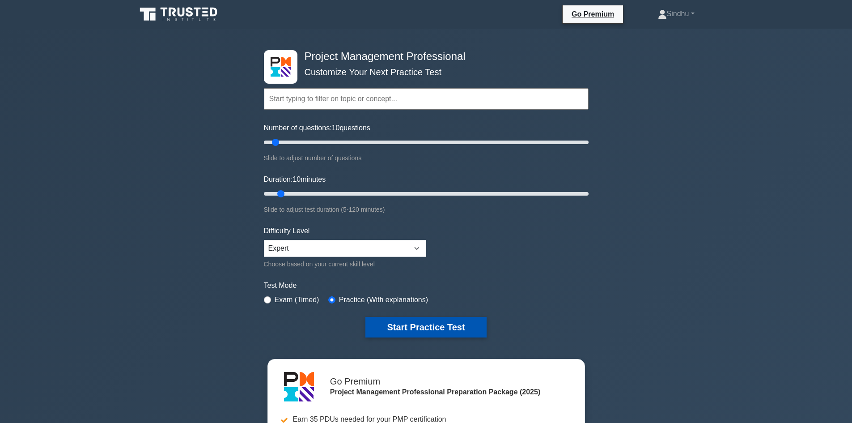
click at [432, 324] on button "Start Practice Test" at bounding box center [425, 327] width 121 height 21
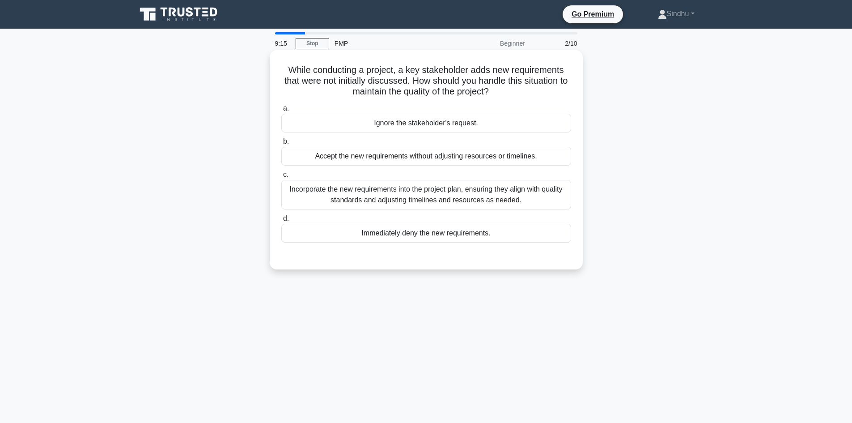
click at [445, 198] on div "Incorporate the new requirements into the project plan, ensuring they align wit…" at bounding box center [426, 195] width 290 height 30
click at [281, 178] on input "c. Incorporate the new requirements into the project plan, ensuring they align …" at bounding box center [281, 175] width 0 height 6
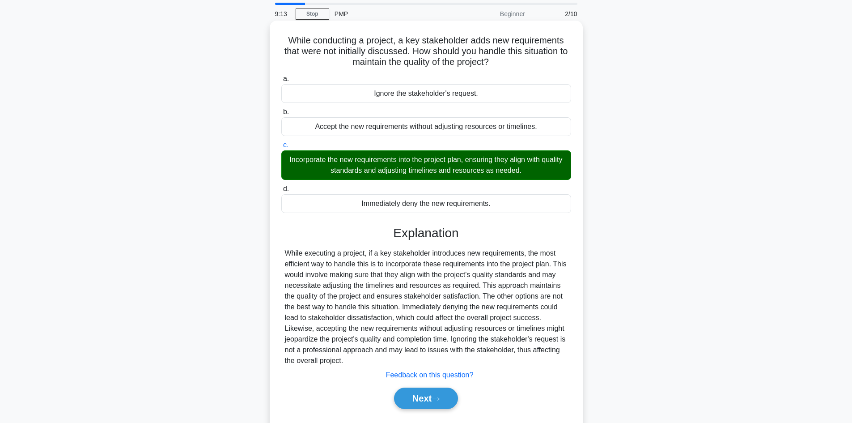
scroll to position [60, 0]
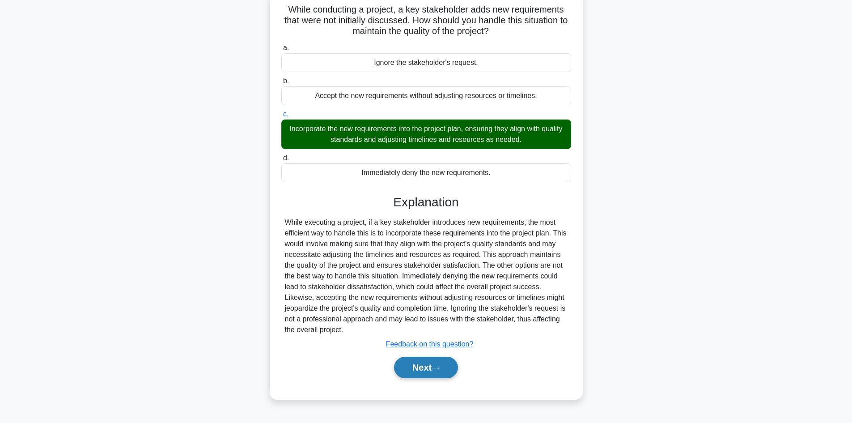
click at [417, 367] on button "Next" at bounding box center [426, 366] width 64 height 21
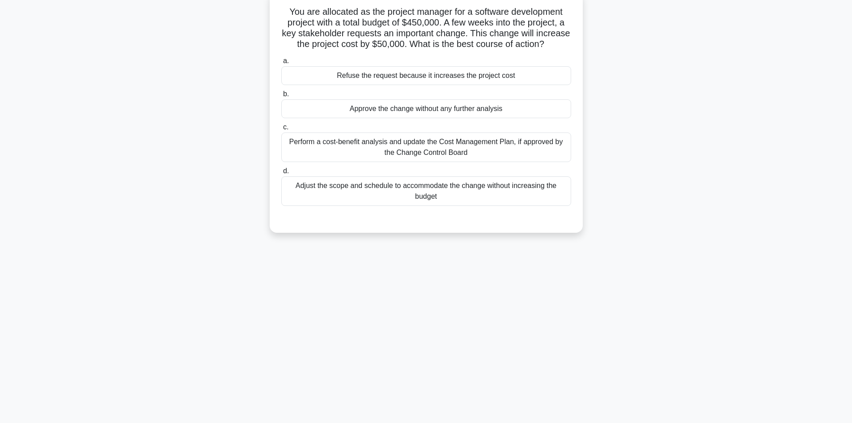
click at [446, 363] on div "9:07 Stop PMP Beginner 3/10 You are allocated as the project manager for a soft…" at bounding box center [426, 195] width 590 height 447
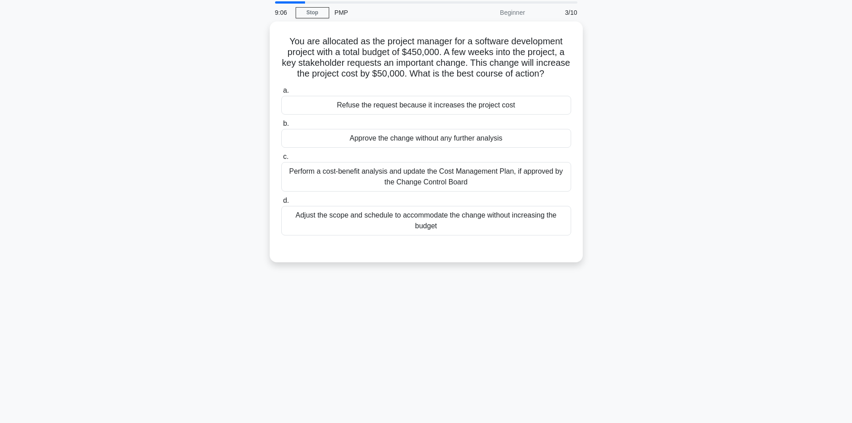
scroll to position [0, 0]
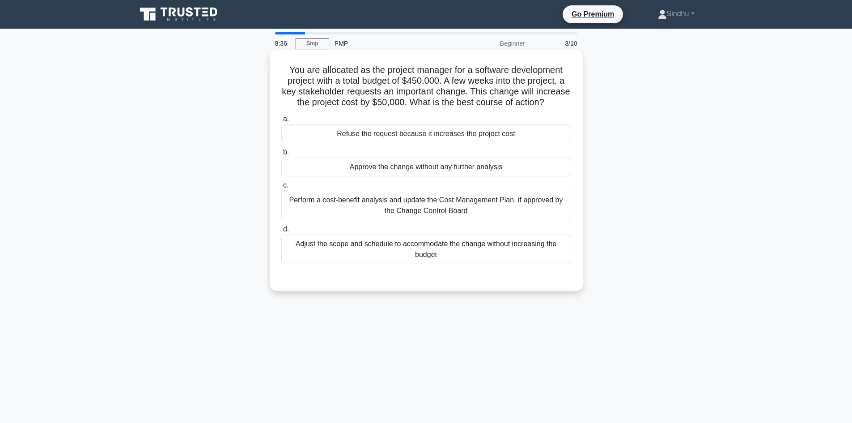
click at [453, 219] on div "Perform a cost-benefit analysis and update the Cost Management Plan, if approve…" at bounding box center [426, 206] width 290 height 30
click at [281, 188] on input "c. Perform a cost-benefit analysis and update the Cost Management Plan, if appr…" at bounding box center [281, 185] width 0 height 6
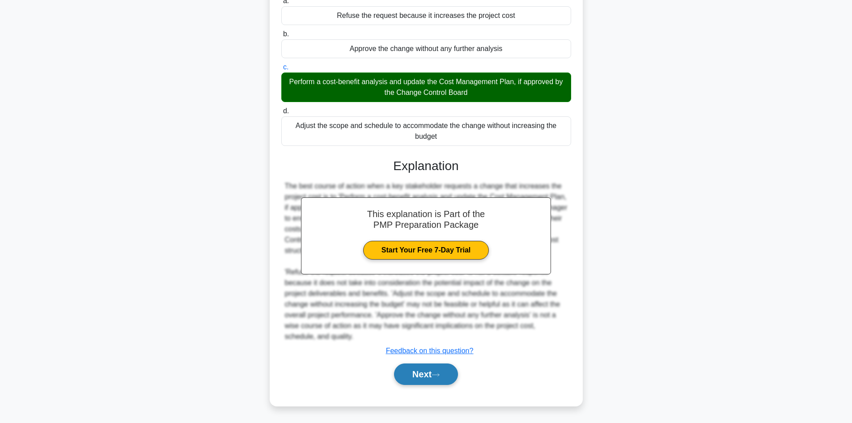
scroll to position [129, 0]
click at [430, 378] on button "Next" at bounding box center [426, 373] width 64 height 21
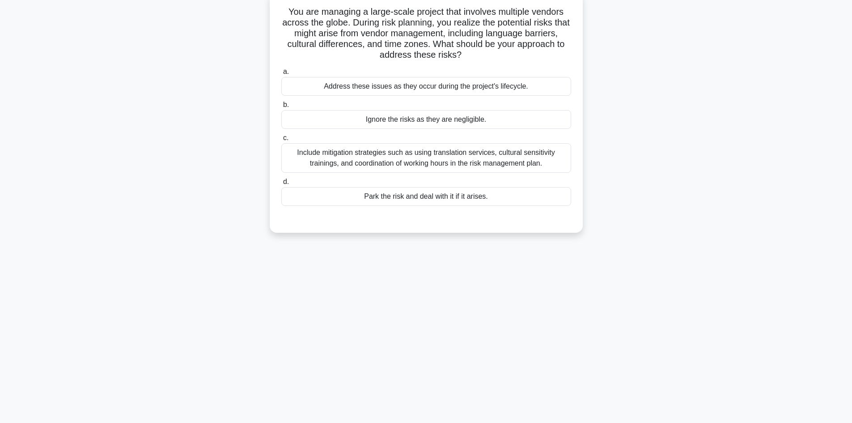
scroll to position [0, 0]
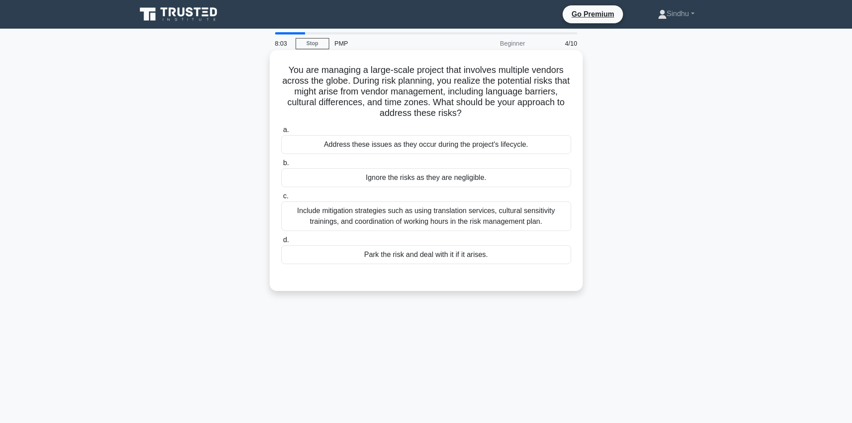
click at [471, 224] on div "Include mitigation strategies such as using translation services, cultural sens…" at bounding box center [426, 216] width 290 height 30
click at [281, 199] on input "c. Include mitigation strategies such as using translation services, cultural s…" at bounding box center [281, 196] width 0 height 6
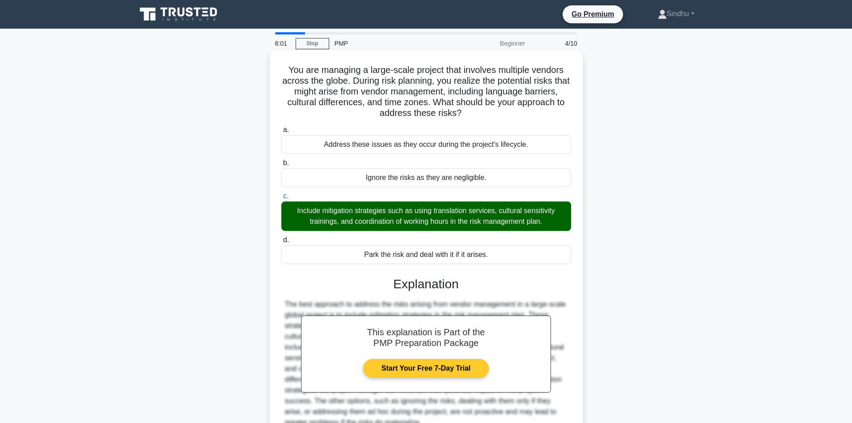
scroll to position [86, 0]
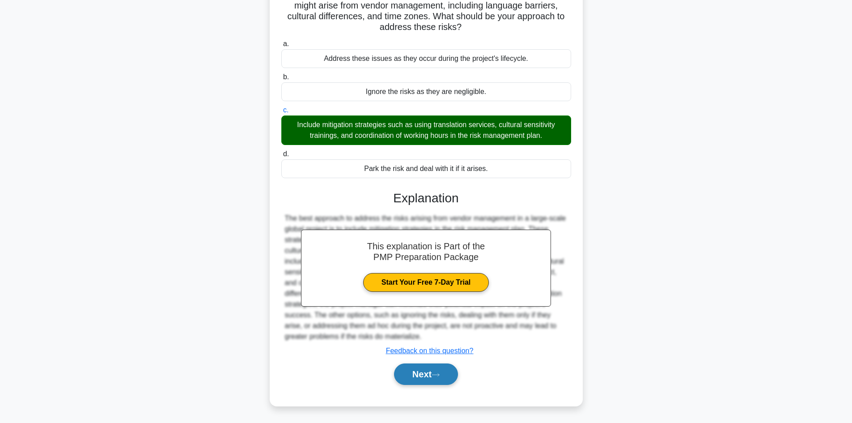
click at [422, 370] on button "Next" at bounding box center [426, 373] width 64 height 21
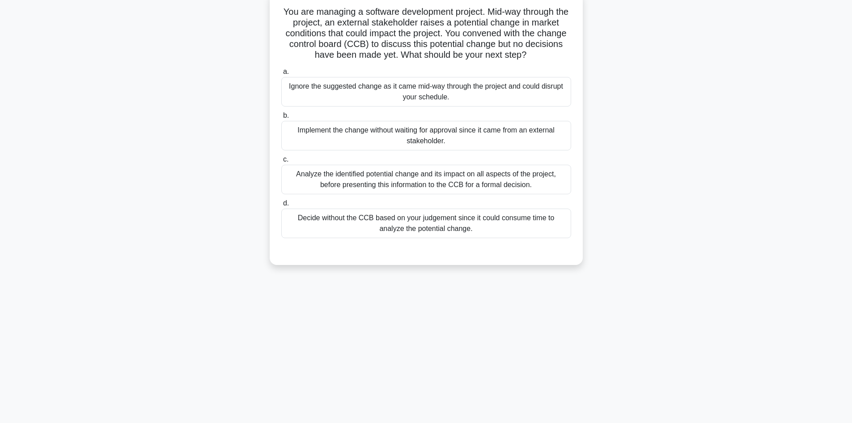
scroll to position [0, 0]
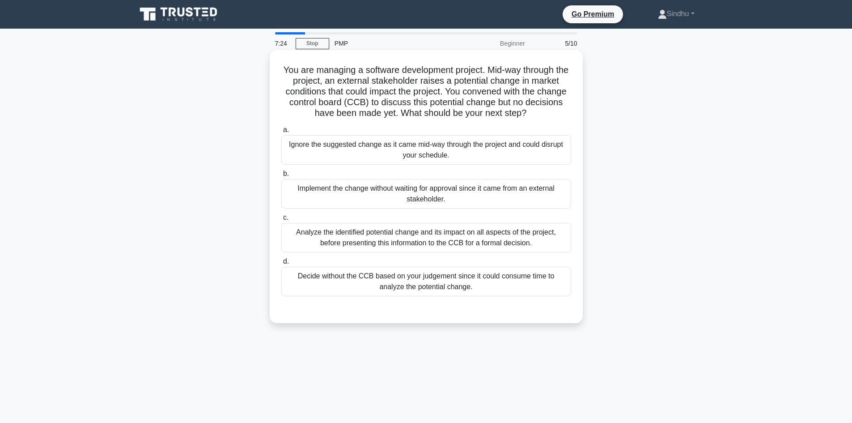
click at [427, 241] on div "Analyze the identified potential change and its impact on all aspects of the pr…" at bounding box center [426, 238] width 290 height 30
click at [281, 220] on input "c. Analyze the identified potential change and its impact on all aspects of the…" at bounding box center [281, 218] width 0 height 6
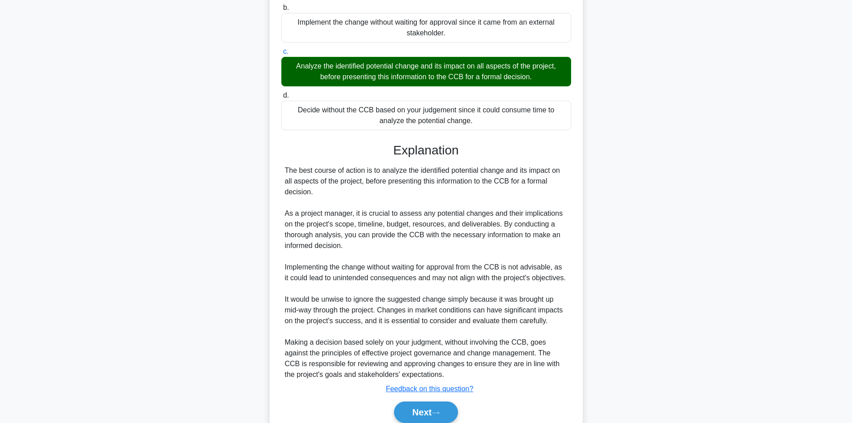
scroll to position [179, 0]
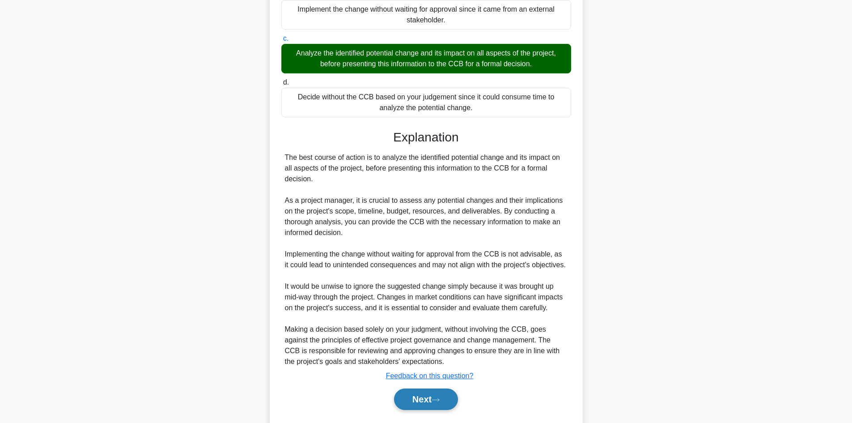
click at [418, 397] on button "Next" at bounding box center [426, 398] width 64 height 21
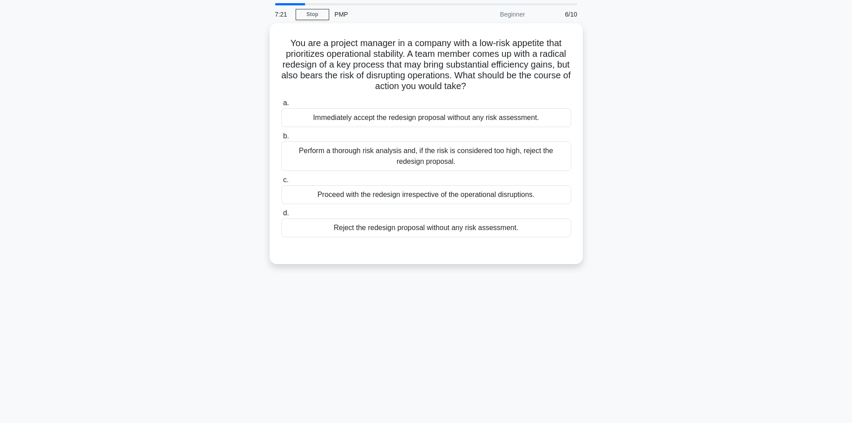
scroll to position [0, 0]
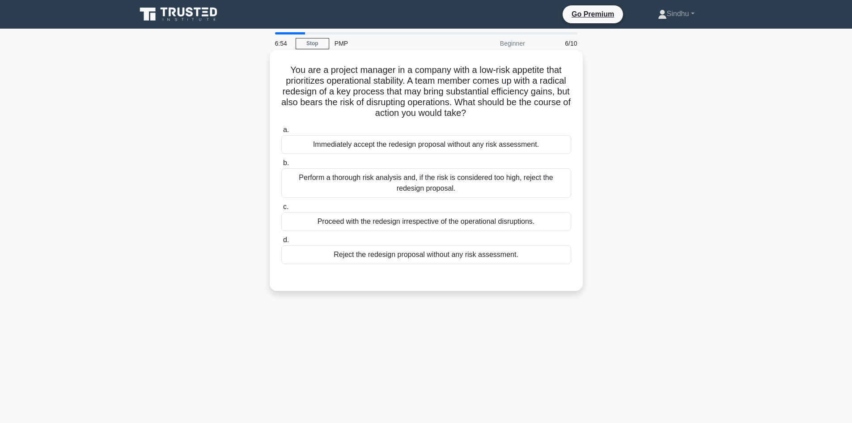
click at [435, 191] on div "Perform a thorough risk analysis and, if the risk is considered too high, rejec…" at bounding box center [426, 183] width 290 height 30
click at [281, 166] on input "b. Perform a thorough risk analysis and, if the risk is considered too high, re…" at bounding box center [281, 163] width 0 height 6
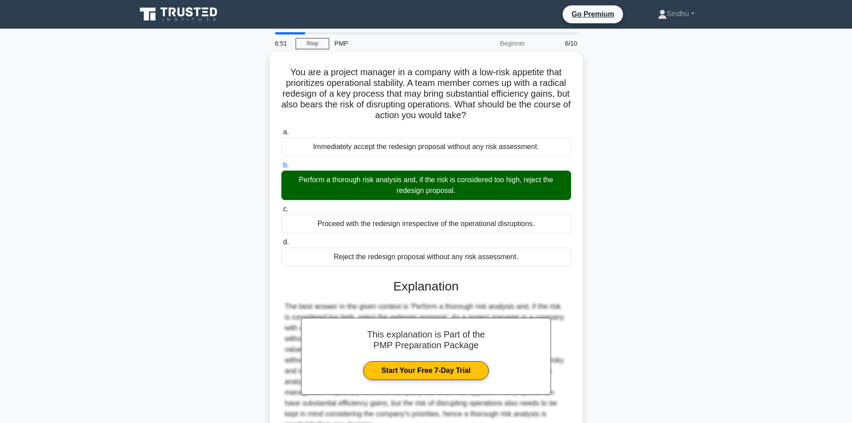
scroll to position [86, 0]
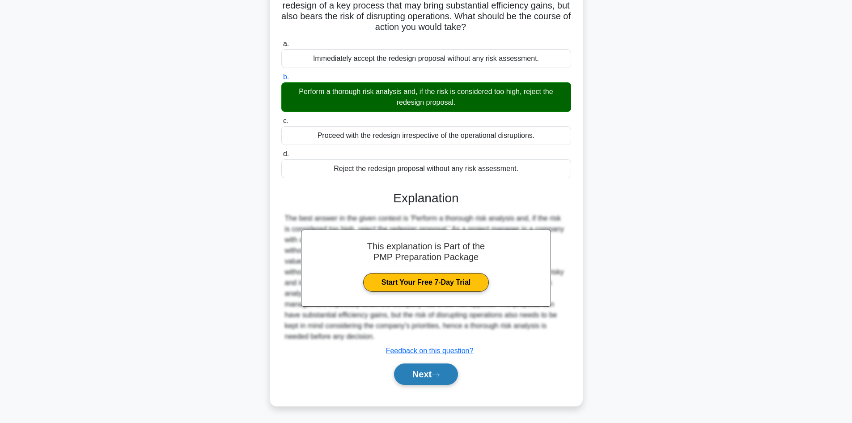
click at [432, 376] on button "Next" at bounding box center [426, 373] width 64 height 21
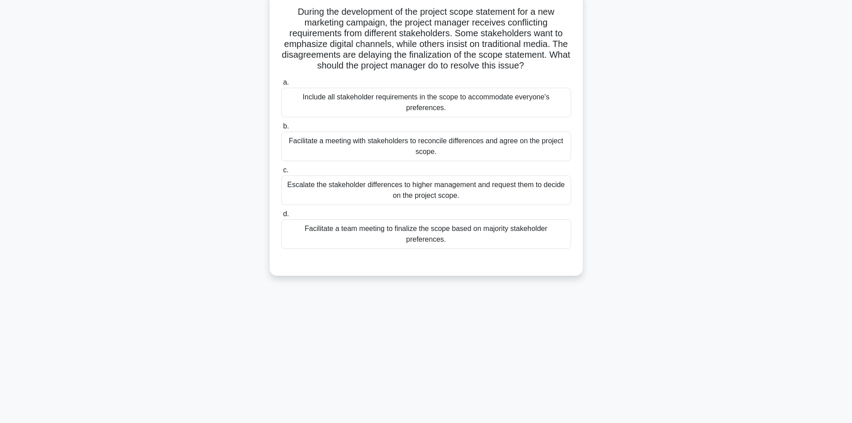
scroll to position [0, 0]
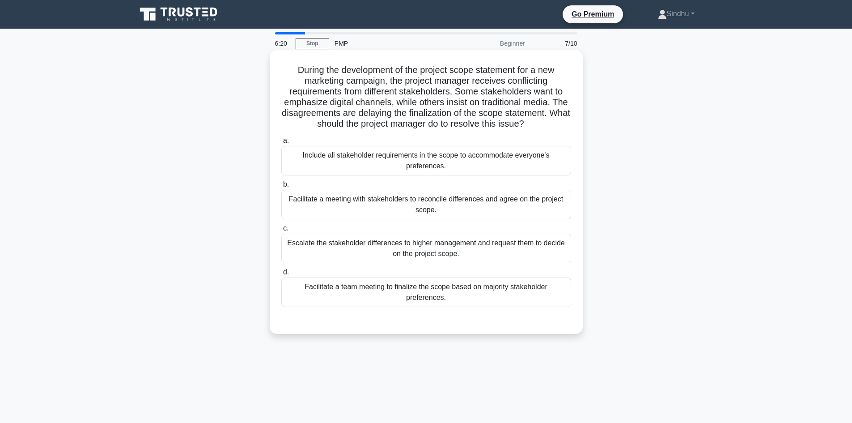
click at [453, 209] on div "Facilitate a meeting with stakeholders to reconcile differences and agree on th…" at bounding box center [426, 205] width 290 height 30
click at [281, 187] on input "b. Facilitate a meeting with stakeholders to reconcile differences and agree on…" at bounding box center [281, 185] width 0 height 6
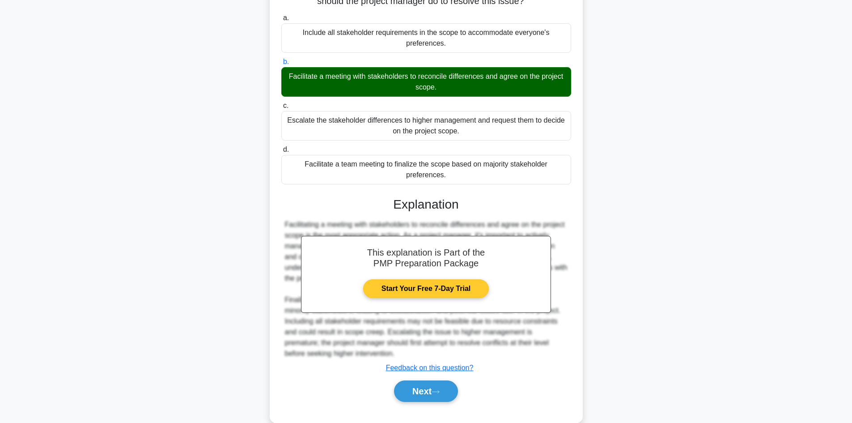
scroll to position [140, 0]
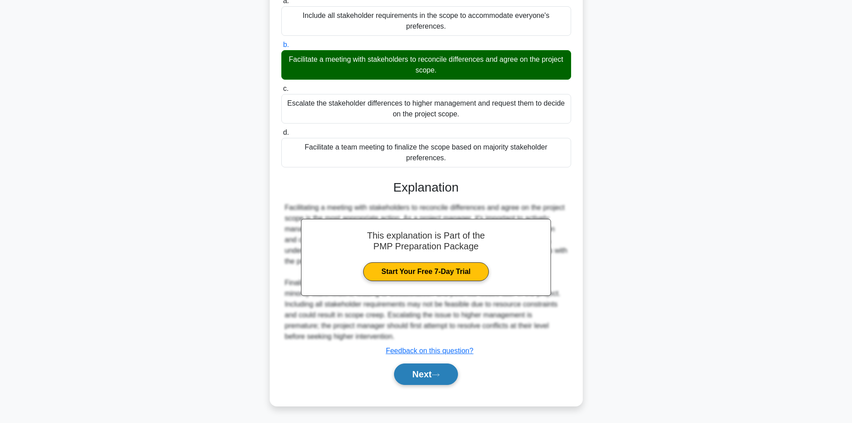
click at [445, 373] on button "Next" at bounding box center [426, 373] width 64 height 21
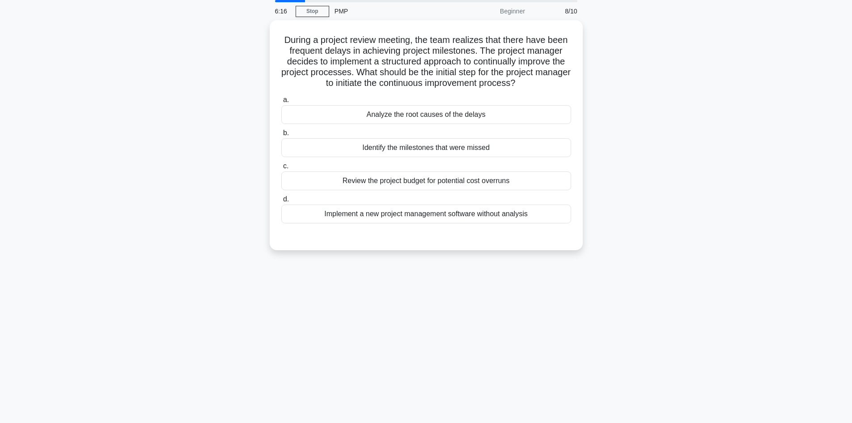
scroll to position [0, 0]
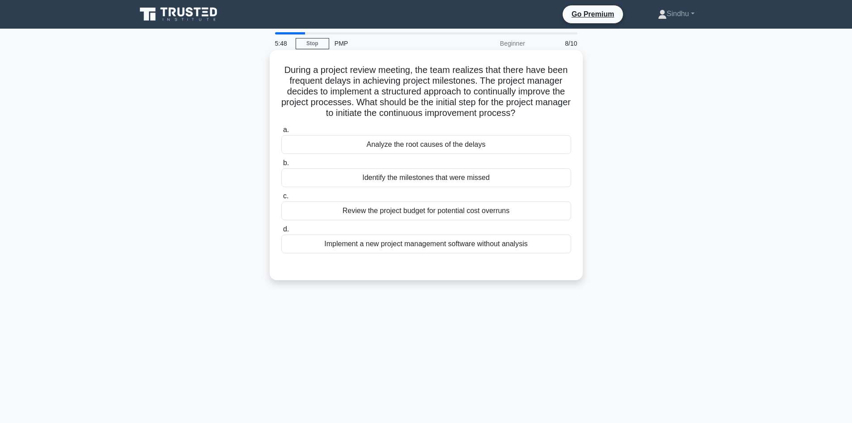
click at [458, 146] on div "Analyze the root causes of the delays" at bounding box center [426, 144] width 290 height 19
click at [281, 133] on input "a. Analyze the root causes of the delays" at bounding box center [281, 130] width 0 height 6
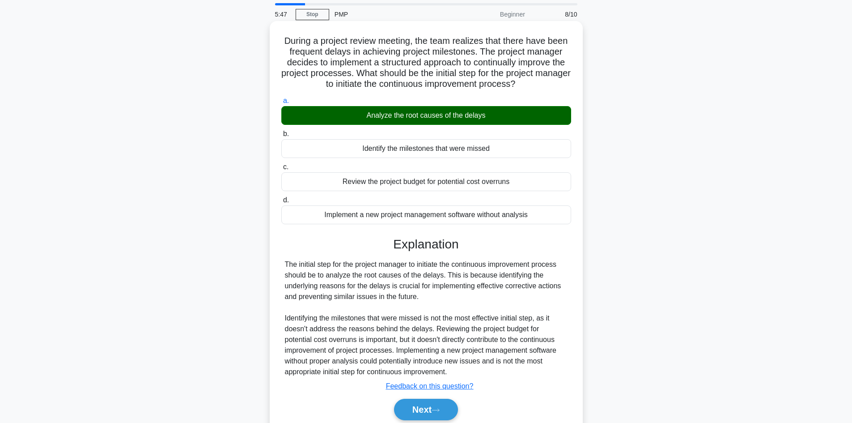
scroll to position [65, 0]
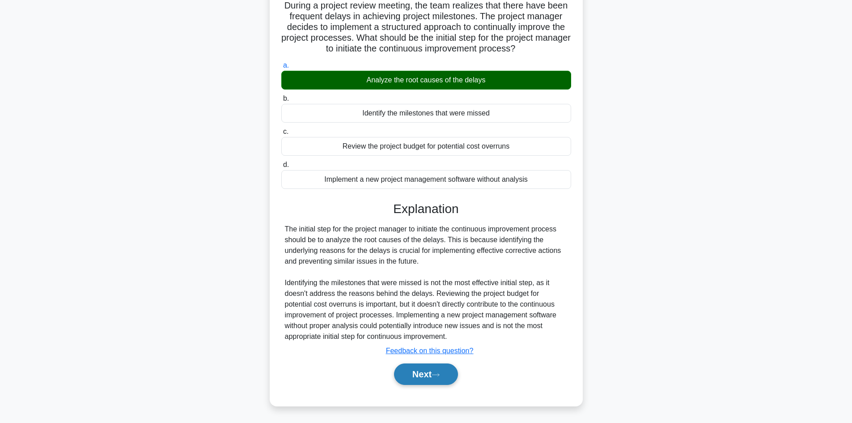
click at [436, 376] on icon at bounding box center [436, 374] width 8 height 5
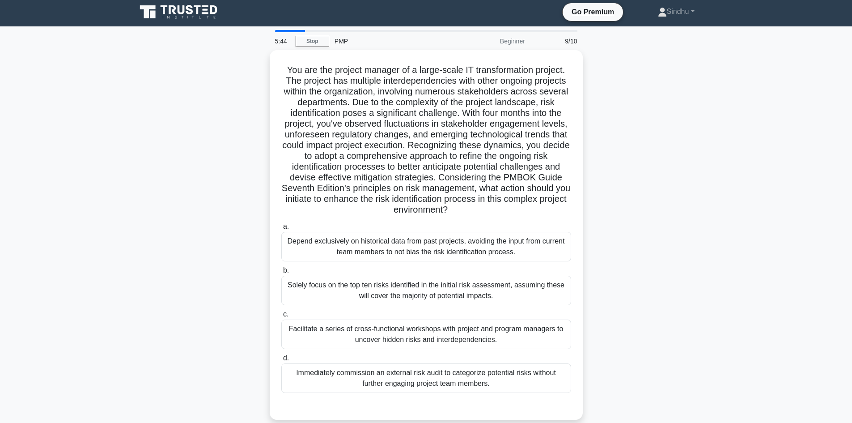
scroll to position [0, 0]
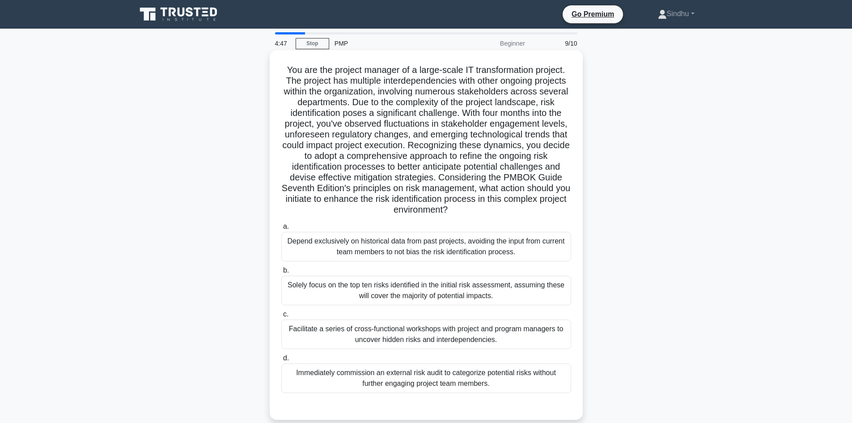
click at [440, 331] on div "Facilitate a series of cross-functional workshops with project and program mana…" at bounding box center [426, 334] width 290 height 30
click at [281, 317] on input "c. Facilitate a series of cross-functional workshops with project and program m…" at bounding box center [281, 314] width 0 height 6
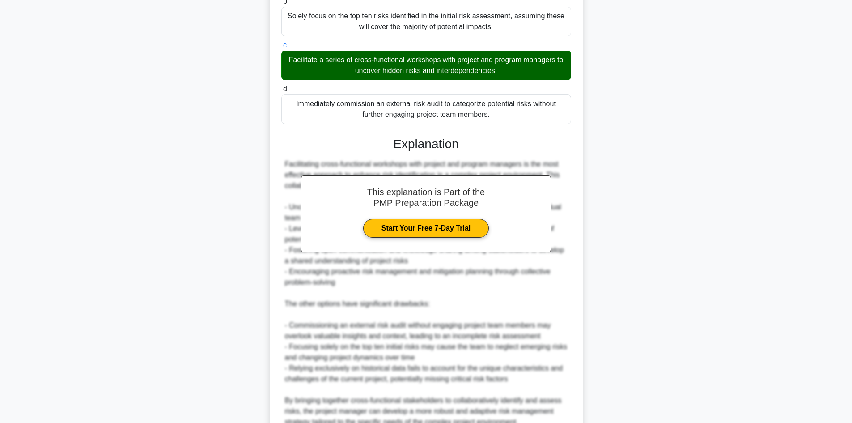
scroll to position [355, 0]
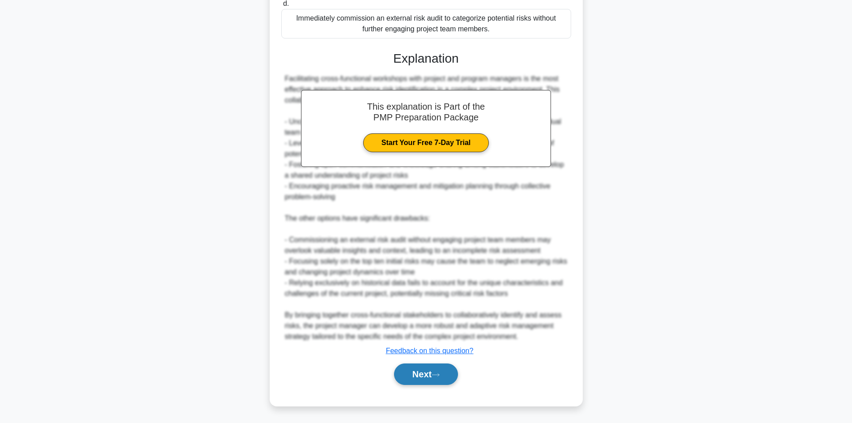
click at [413, 373] on button "Next" at bounding box center [426, 373] width 64 height 21
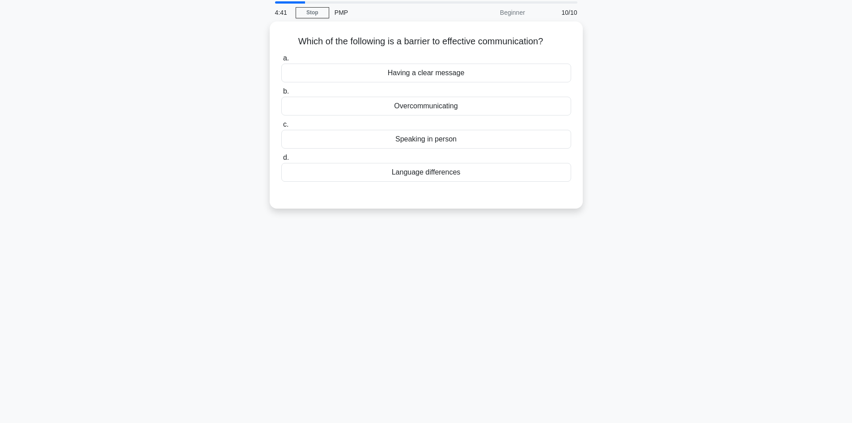
scroll to position [0, 0]
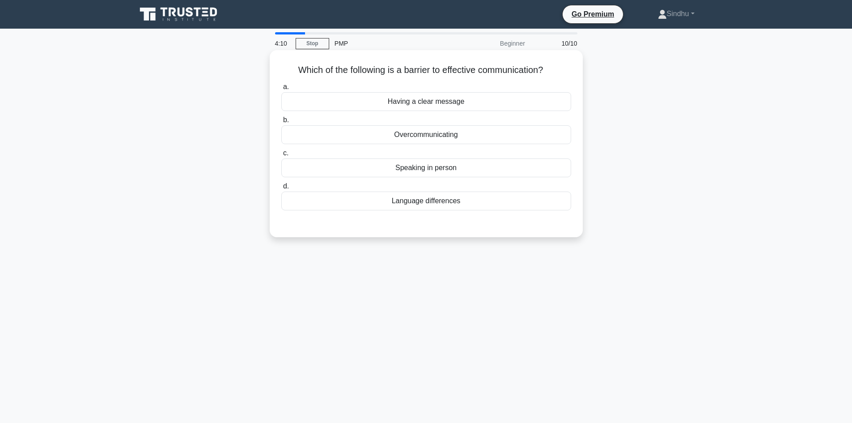
click at [424, 101] on div "Having a clear message" at bounding box center [426, 101] width 290 height 19
click at [281, 90] on input "a. Having a clear message" at bounding box center [281, 87] width 0 height 6
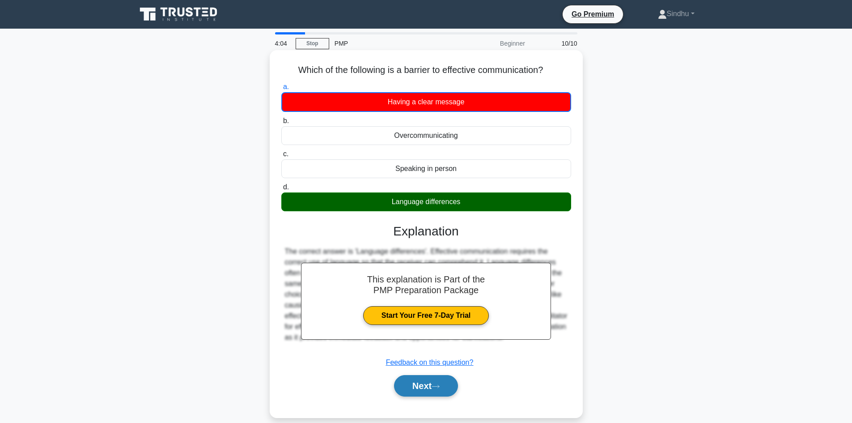
click at [419, 387] on button "Next" at bounding box center [426, 385] width 64 height 21
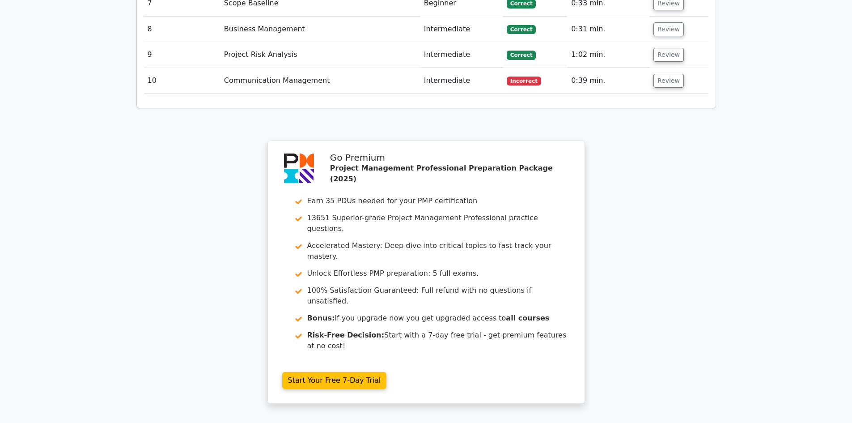
scroll to position [1458, 0]
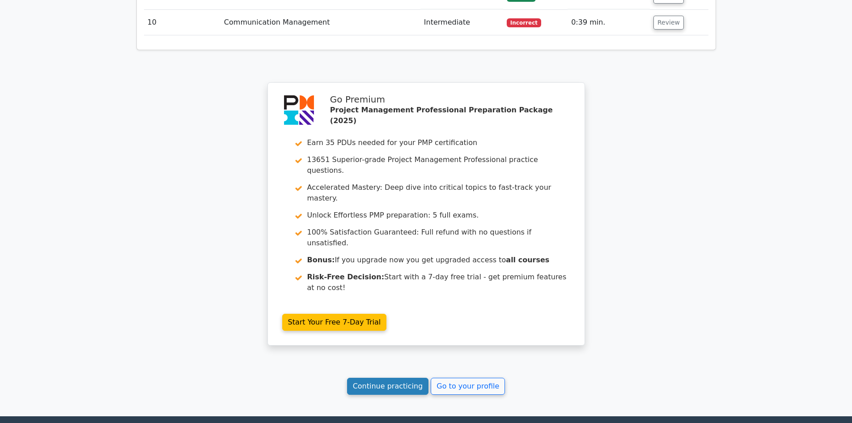
click at [408, 377] on link "Continue practicing" at bounding box center [388, 385] width 82 height 17
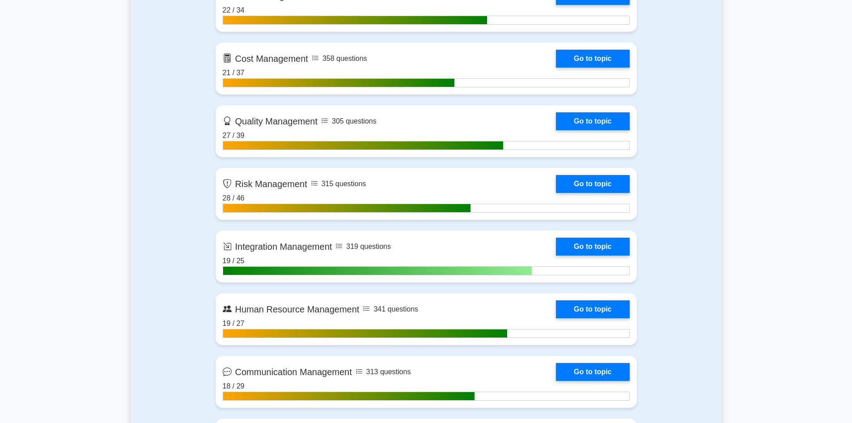
scroll to position [760, 0]
